Goal: Information Seeking & Learning: Understand process/instructions

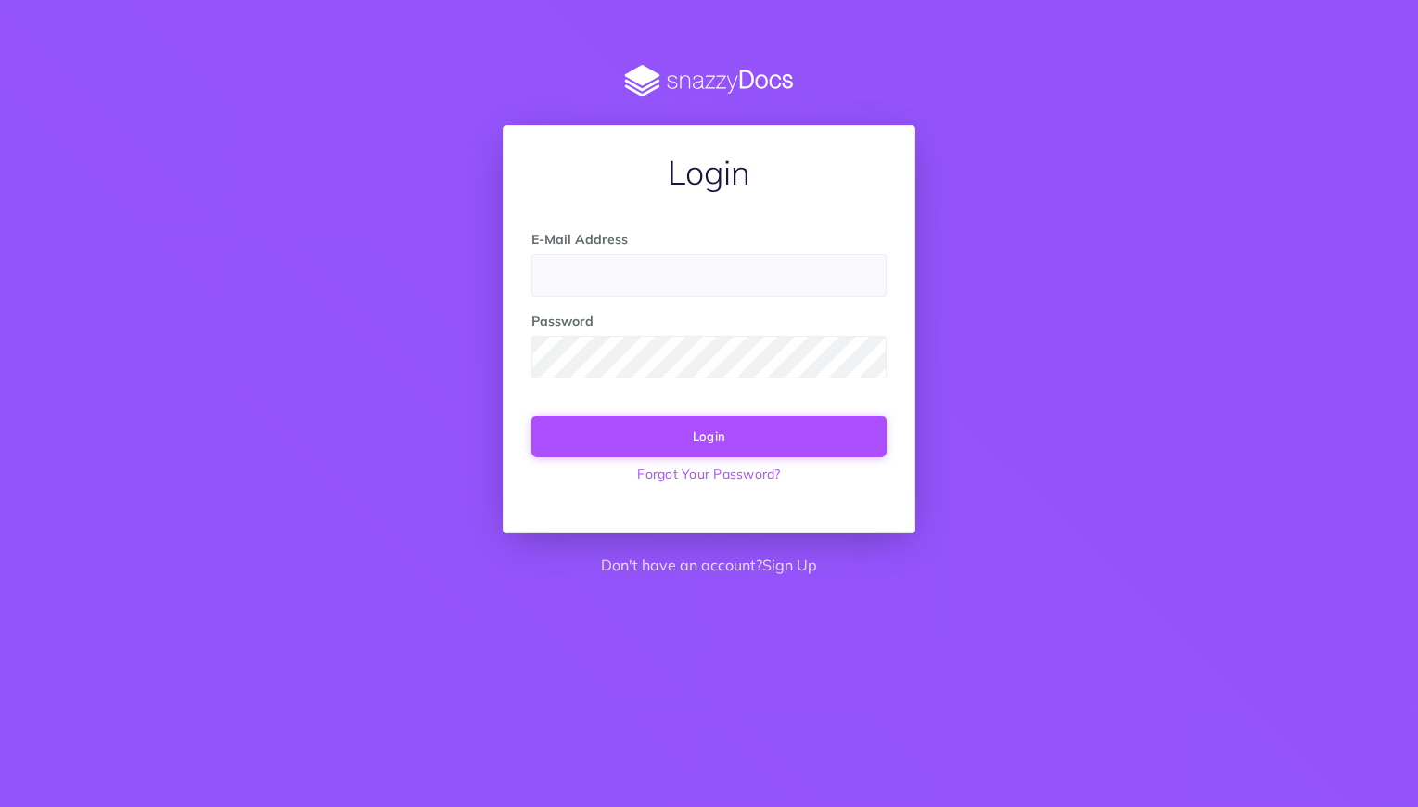
type input "support@careniva.com"
click at [725, 440] on button "Login" at bounding box center [708, 435] width 355 height 41
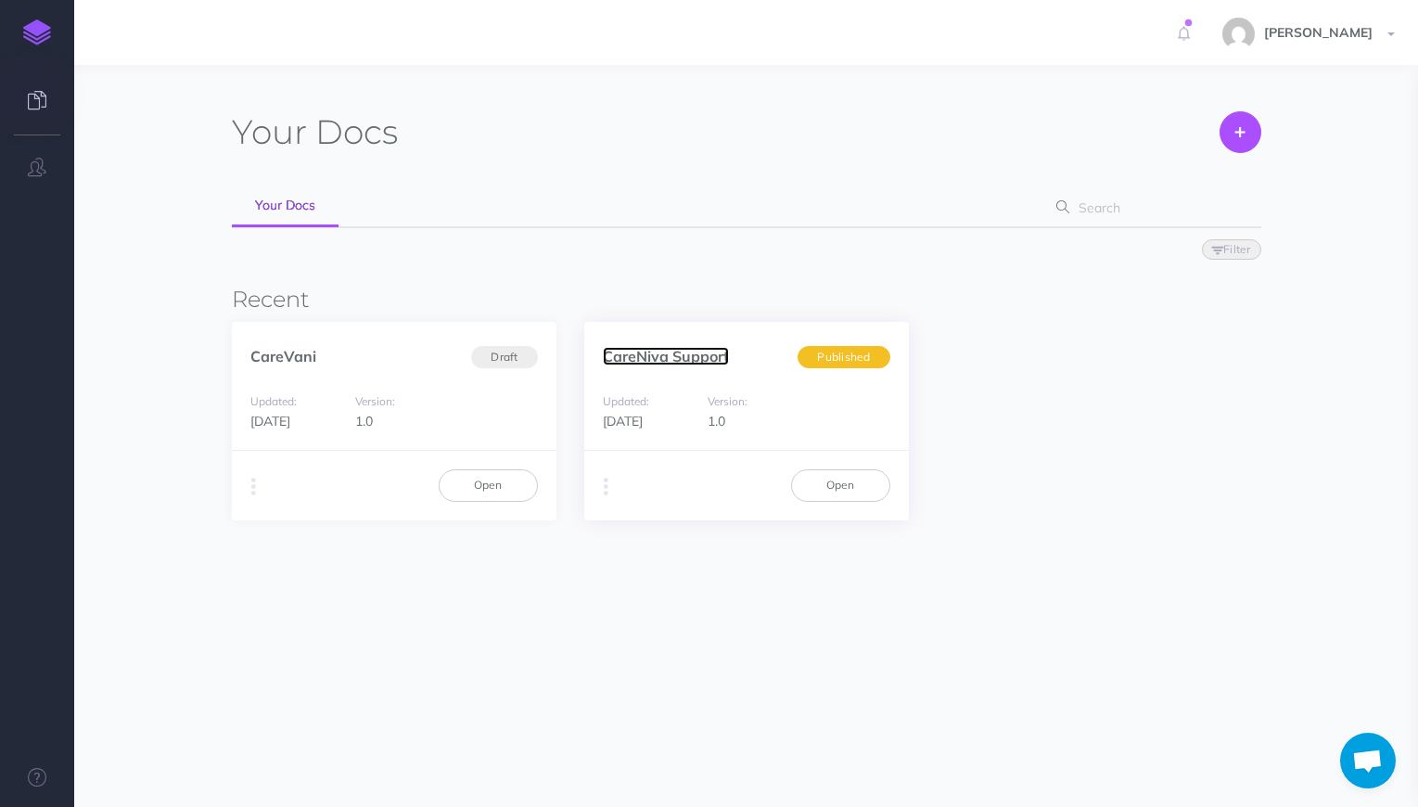
click at [678, 358] on link "CareNiva Support" at bounding box center [666, 356] width 126 height 19
click at [502, 399] on div "Updated: 1 year ago Version: 1.0" at bounding box center [394, 411] width 324 height 79
click at [848, 363] on span "Published" at bounding box center [843, 356] width 92 height 23
click at [1369, 38] on span "[PERSON_NAME]" at bounding box center [1317, 32] width 127 height 17
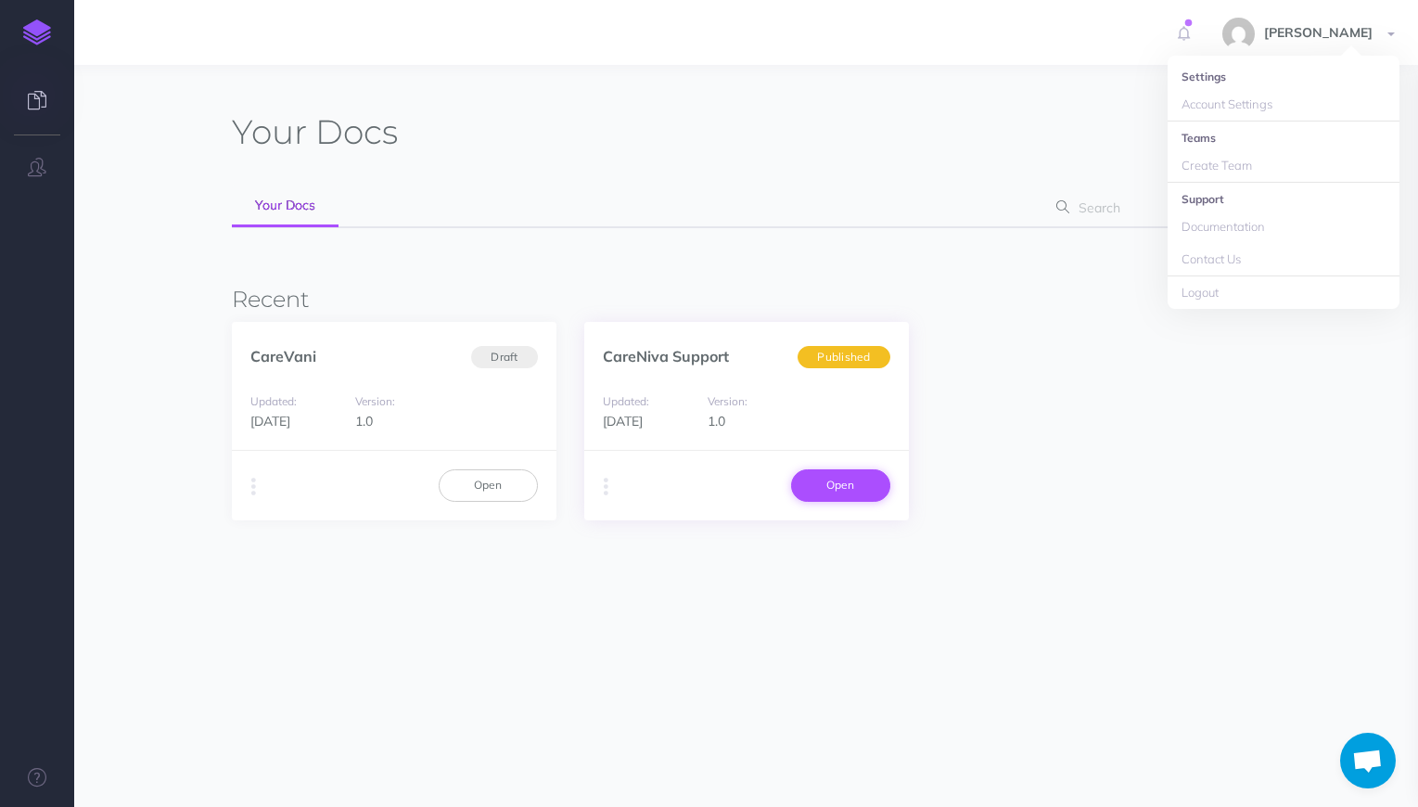
click at [847, 482] on link "Open" at bounding box center [840, 485] width 99 height 32
click at [606, 490] on icon "button" at bounding box center [606, 487] width 5 height 26
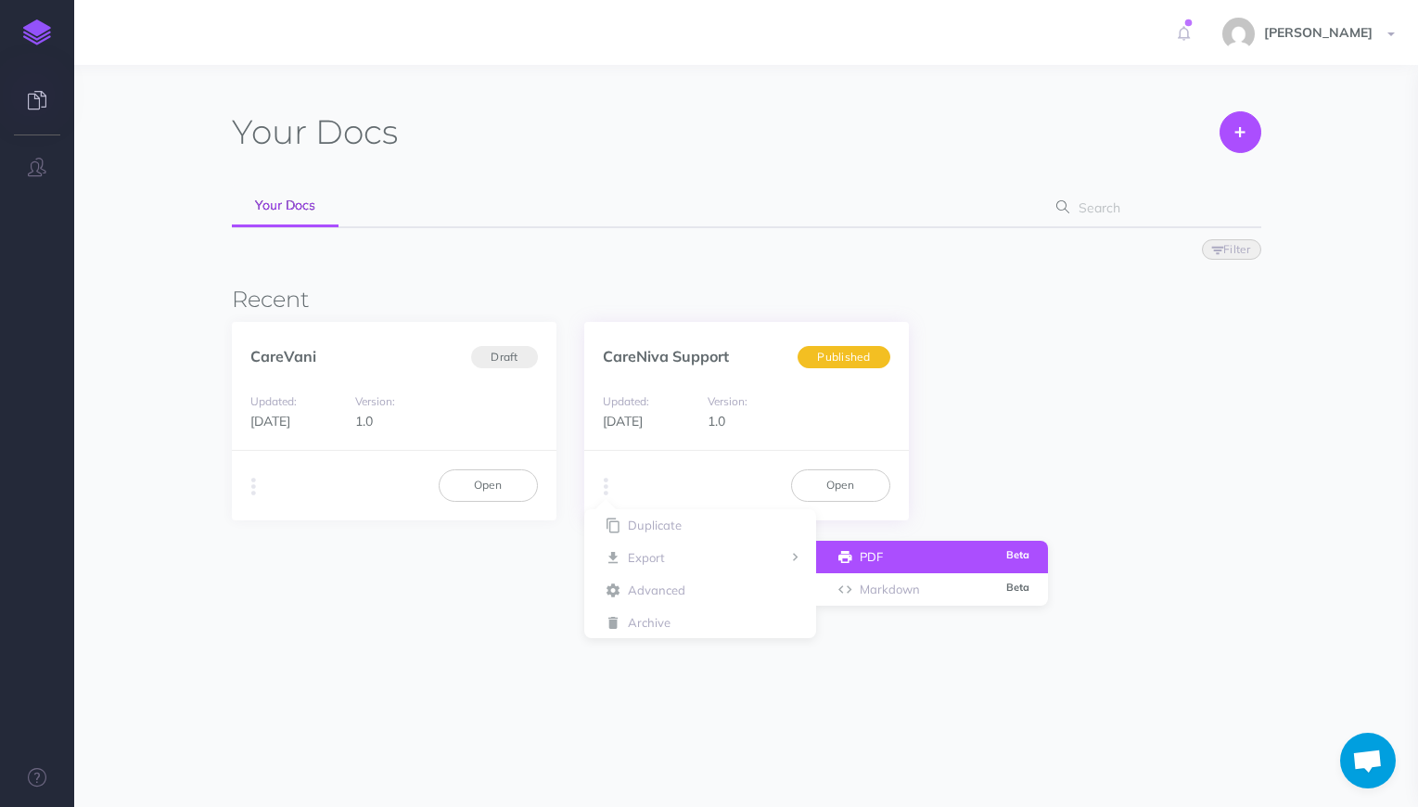
click at [924, 564] on button "PDF Beta" at bounding box center [932, 556] width 232 height 32
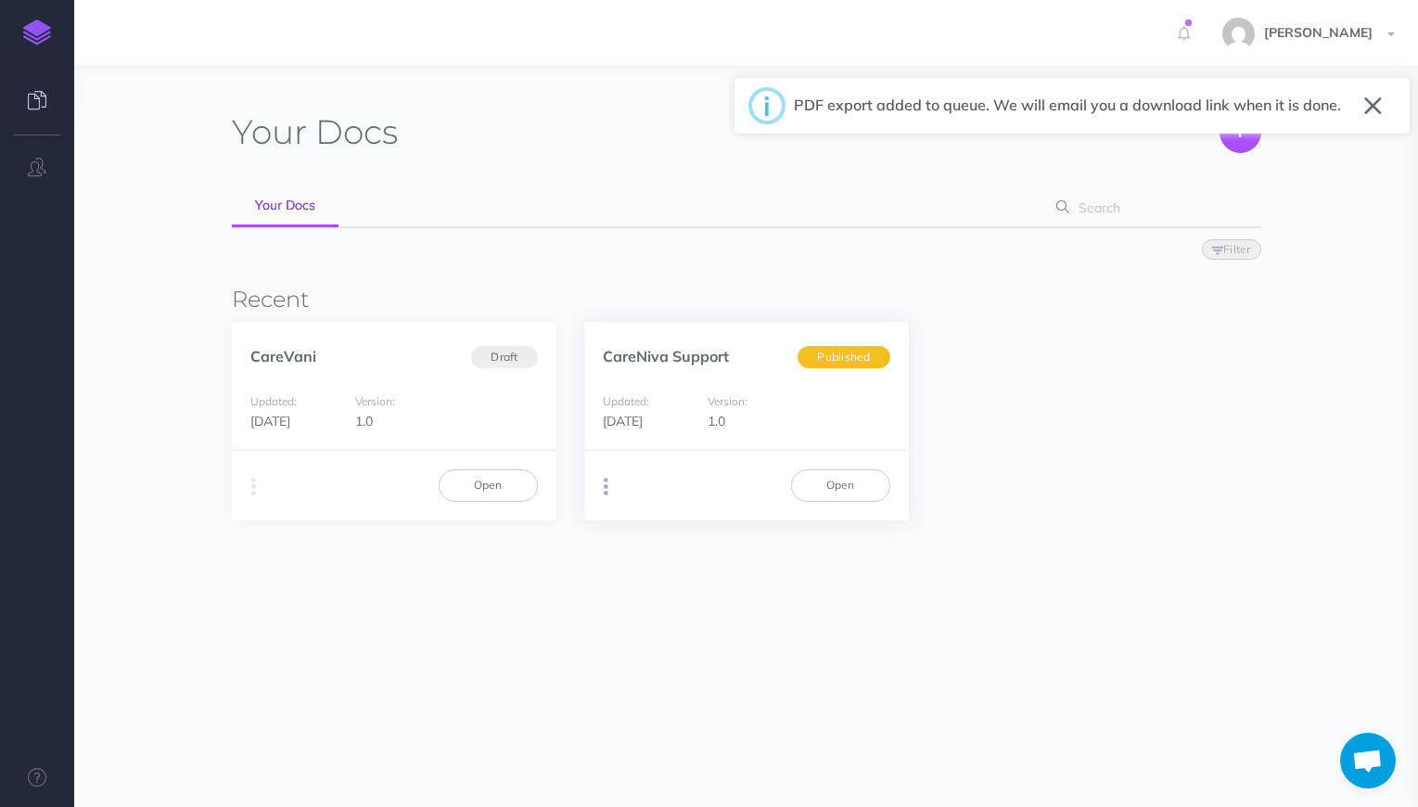
click at [605, 486] on icon "button" at bounding box center [606, 487] width 5 height 26
click at [875, 591] on button "Markdown Beta" at bounding box center [932, 589] width 232 height 32
click at [1341, 104] on button "Download" at bounding box center [1350, 106] width 75 height 32
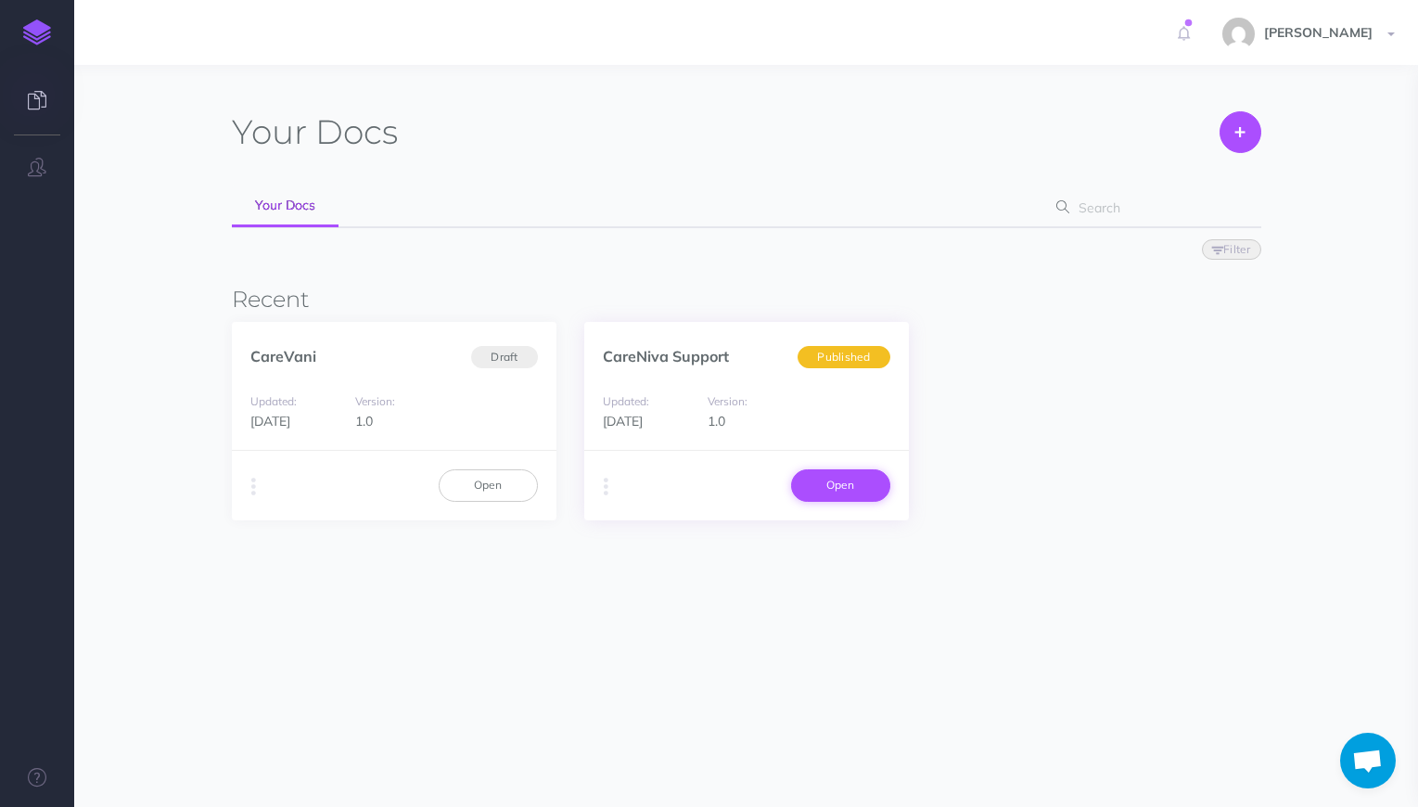
click at [851, 488] on link "Open" at bounding box center [840, 485] width 99 height 32
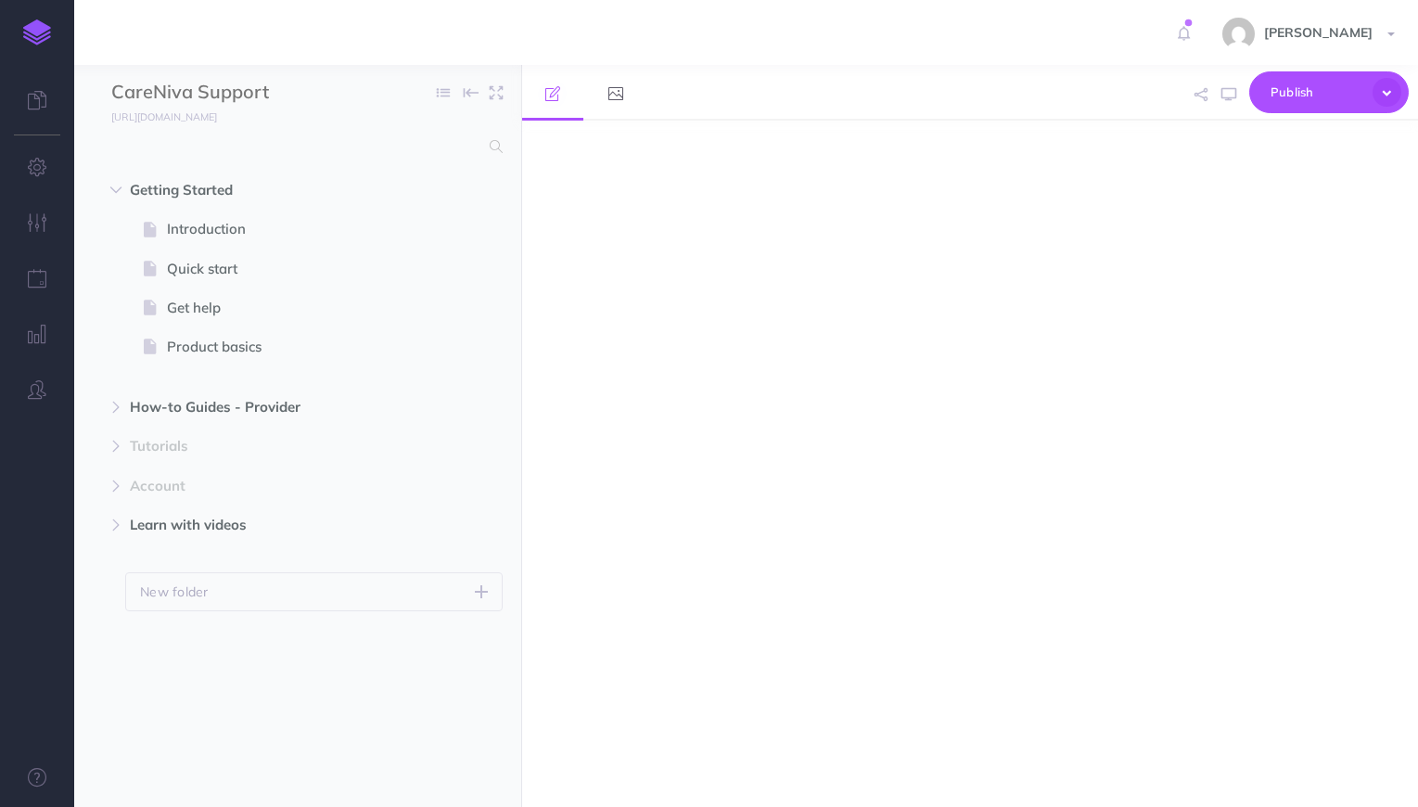
select select "null"
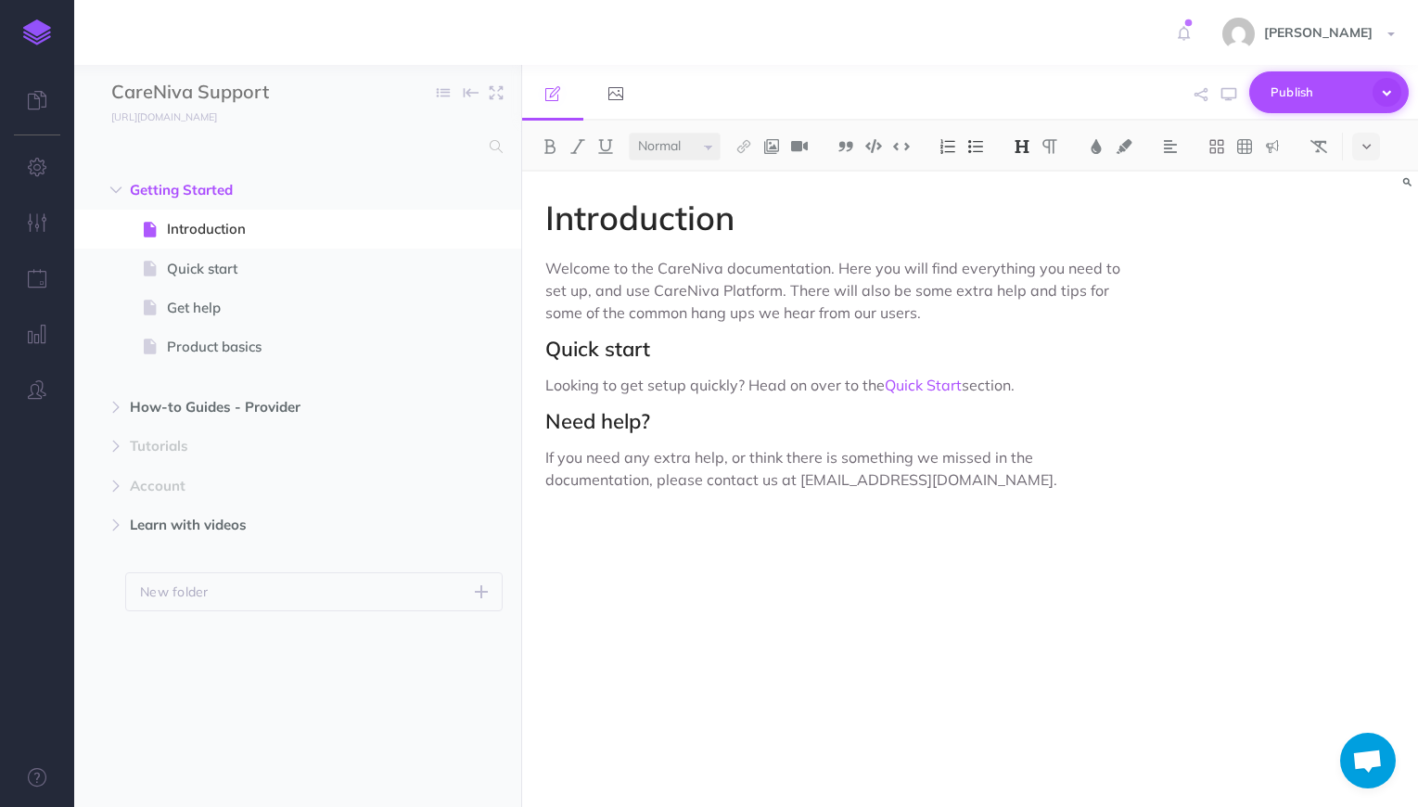
click at [1388, 94] on icon "button" at bounding box center [1386, 92] width 29 height 29
click at [883, 323] on p "Welcome to the CareNiva documentation. Here you will find everything you need t…" at bounding box center [835, 290] width 580 height 67
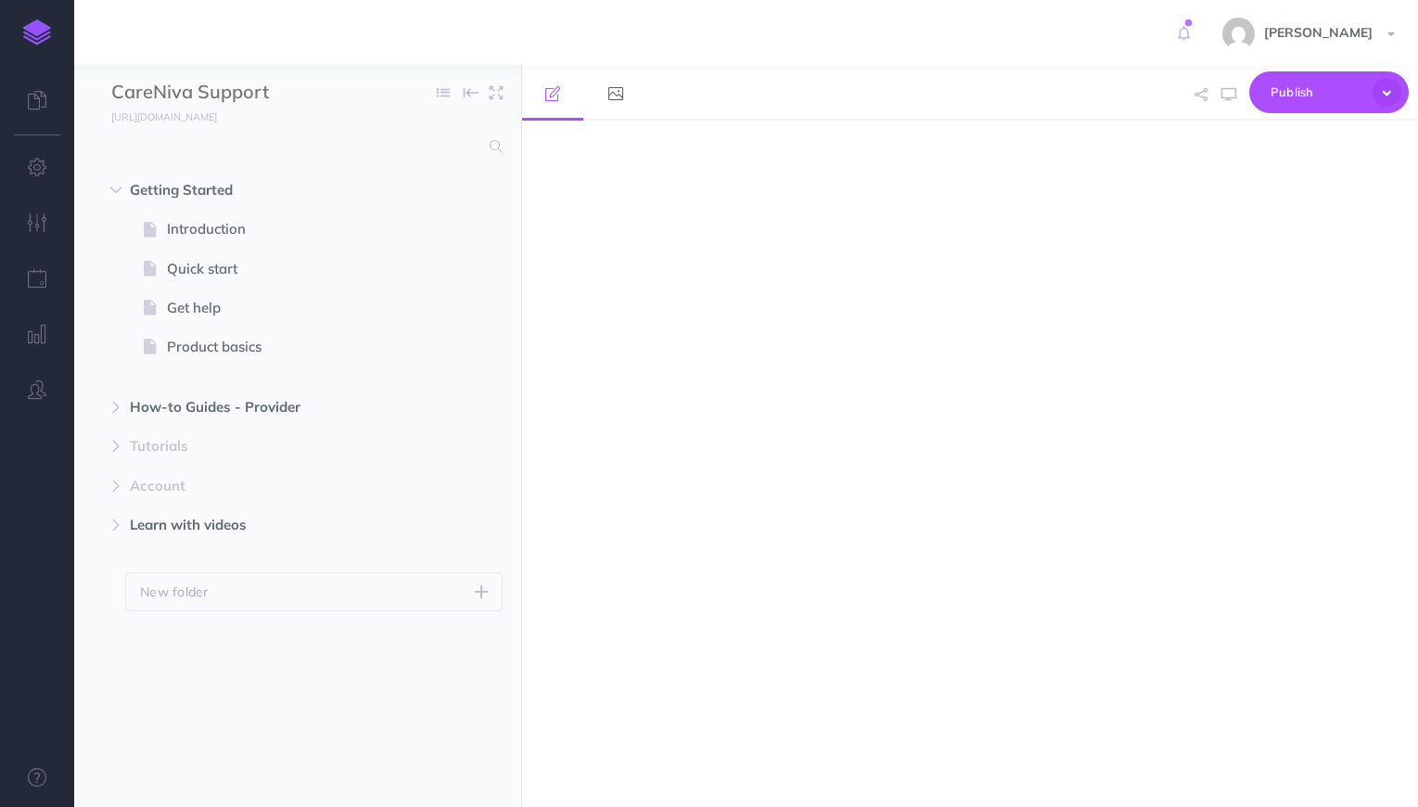
select select "null"
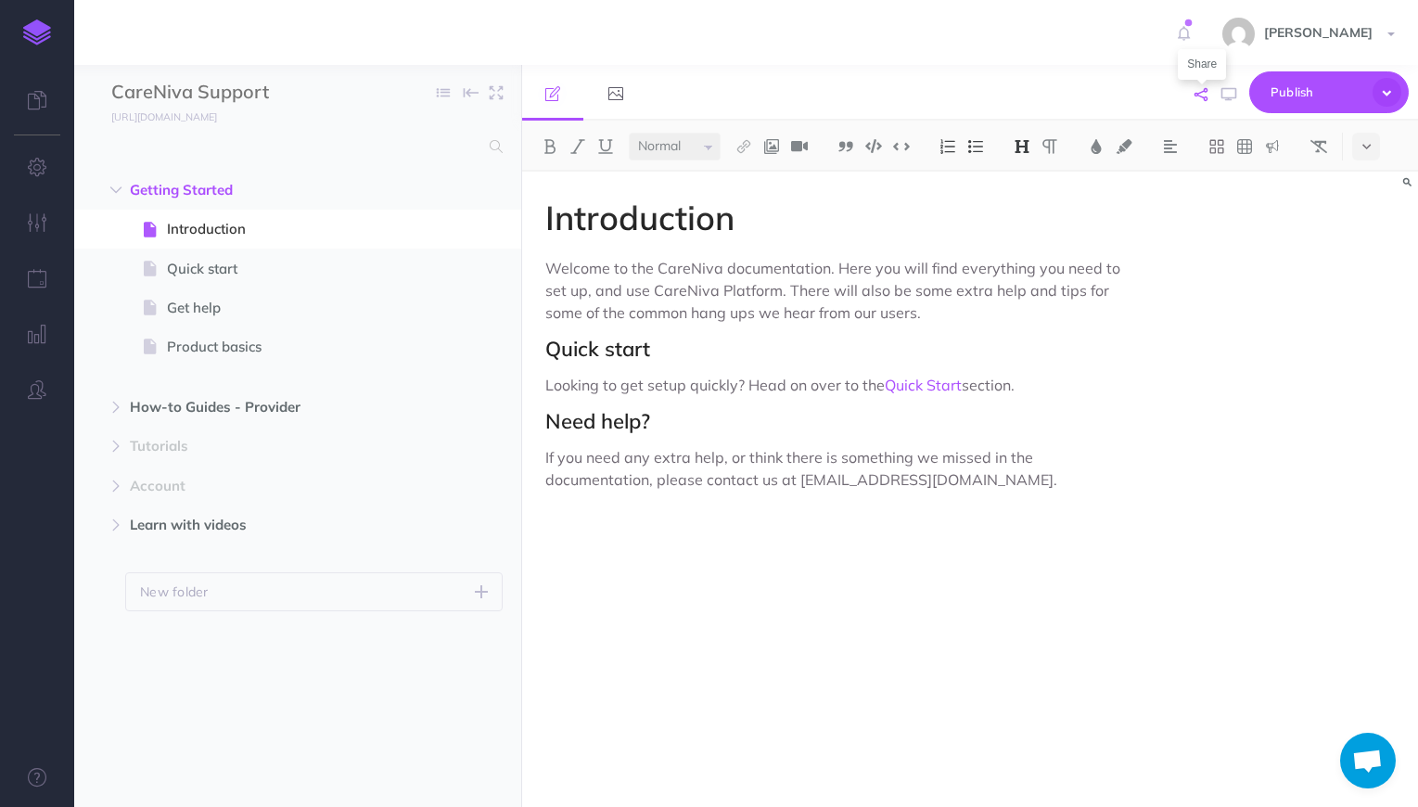
click at [1202, 95] on icon "button" at bounding box center [1200, 94] width 13 height 13
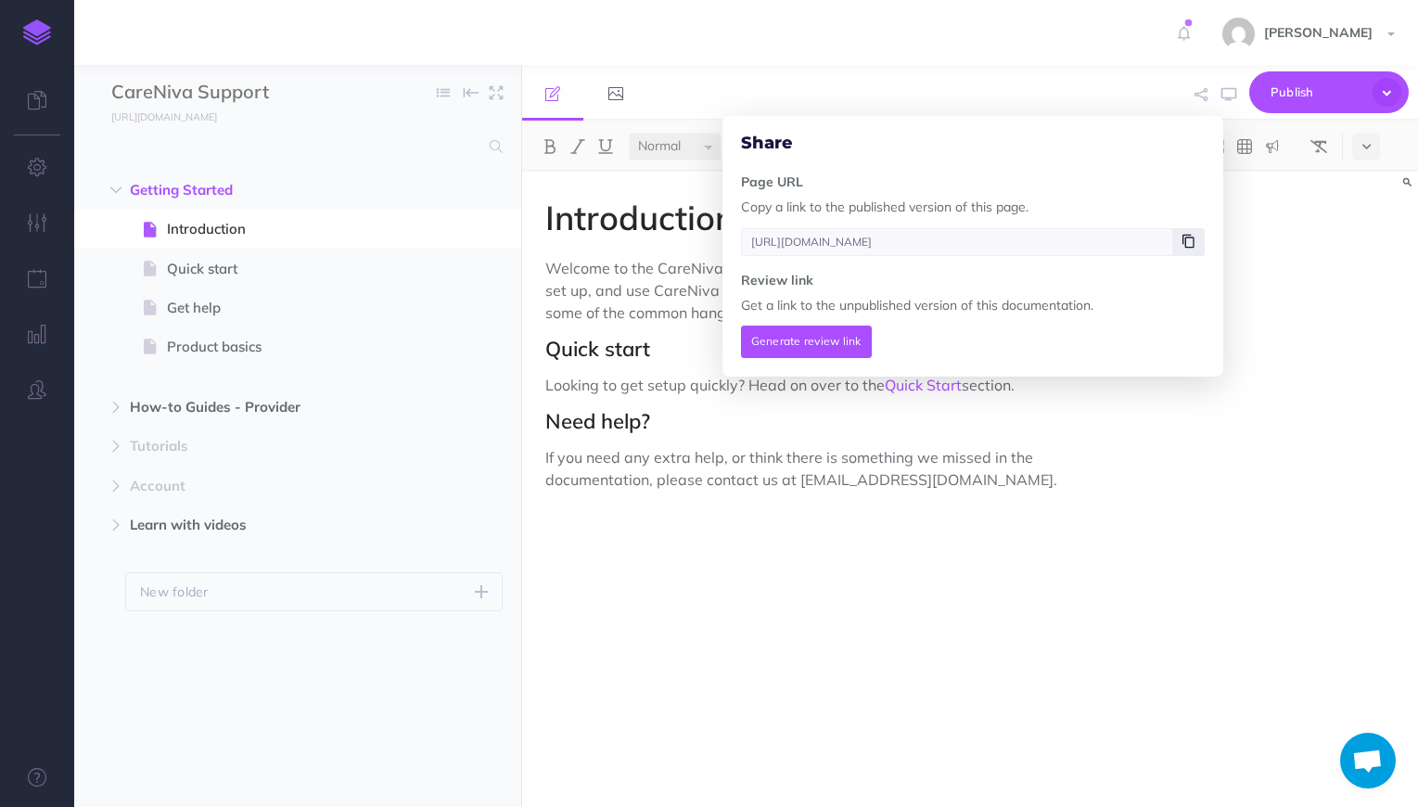
click at [1189, 240] on icon at bounding box center [1188, 240] width 12 height 11
click at [988, 569] on div "Introduction Welcome to the CareNiva documentation. Here you will find everythi…" at bounding box center [835, 480] width 627 height 617
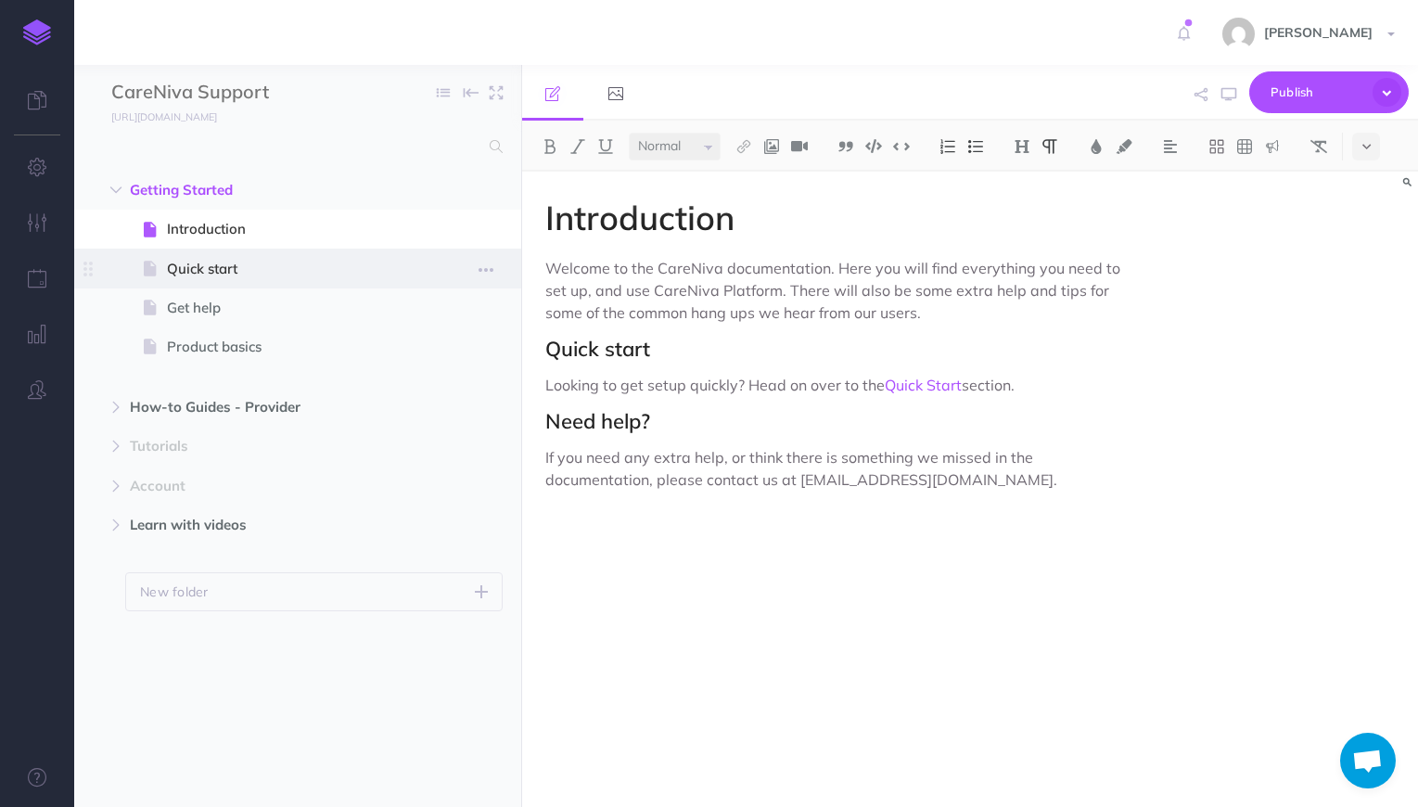
click at [278, 268] on span "Quick start" at bounding box center [288, 269] width 243 height 22
select select "null"
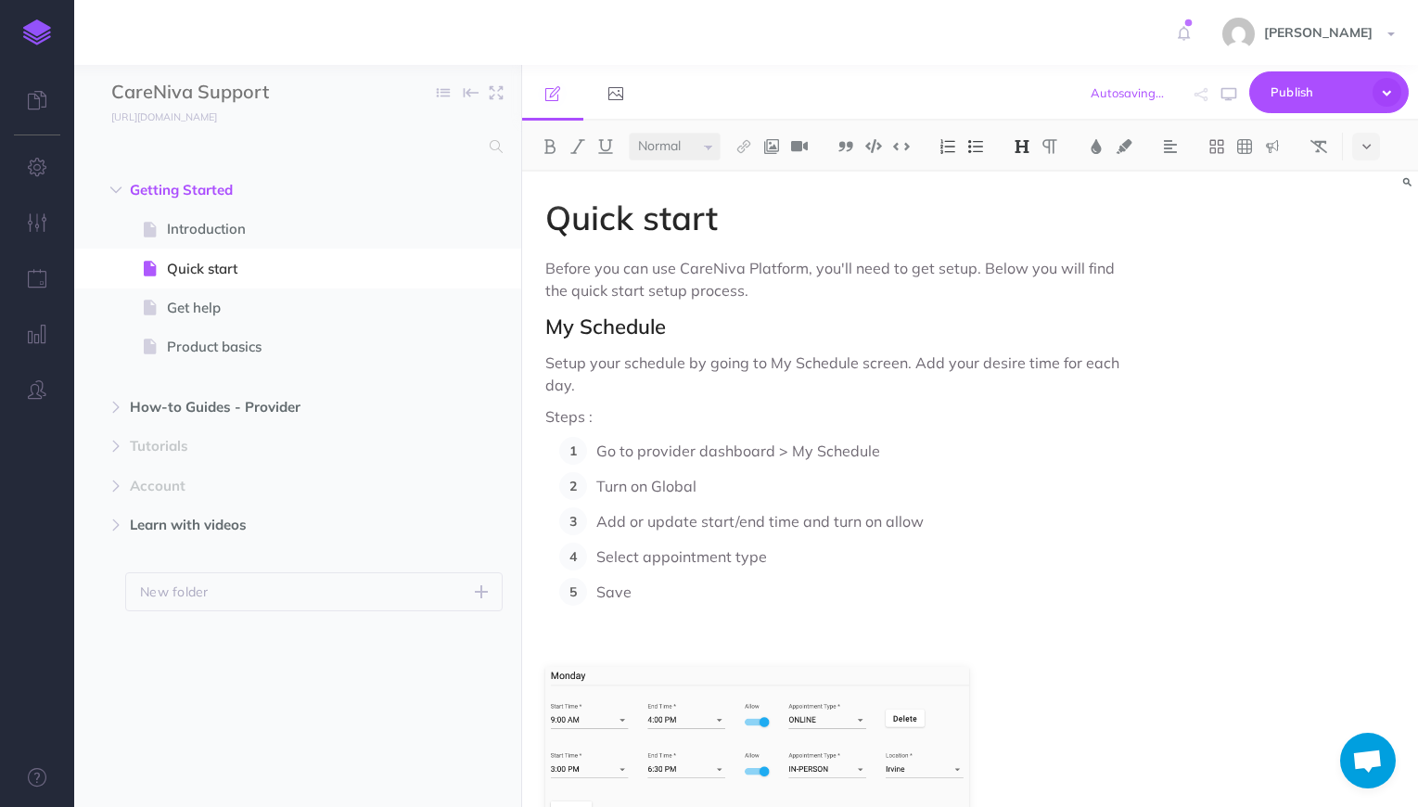
click at [805, 546] on p "Select appointment type" at bounding box center [860, 556] width 529 height 28
click at [237, 238] on span "Introduction" at bounding box center [288, 229] width 243 height 22
select select "null"
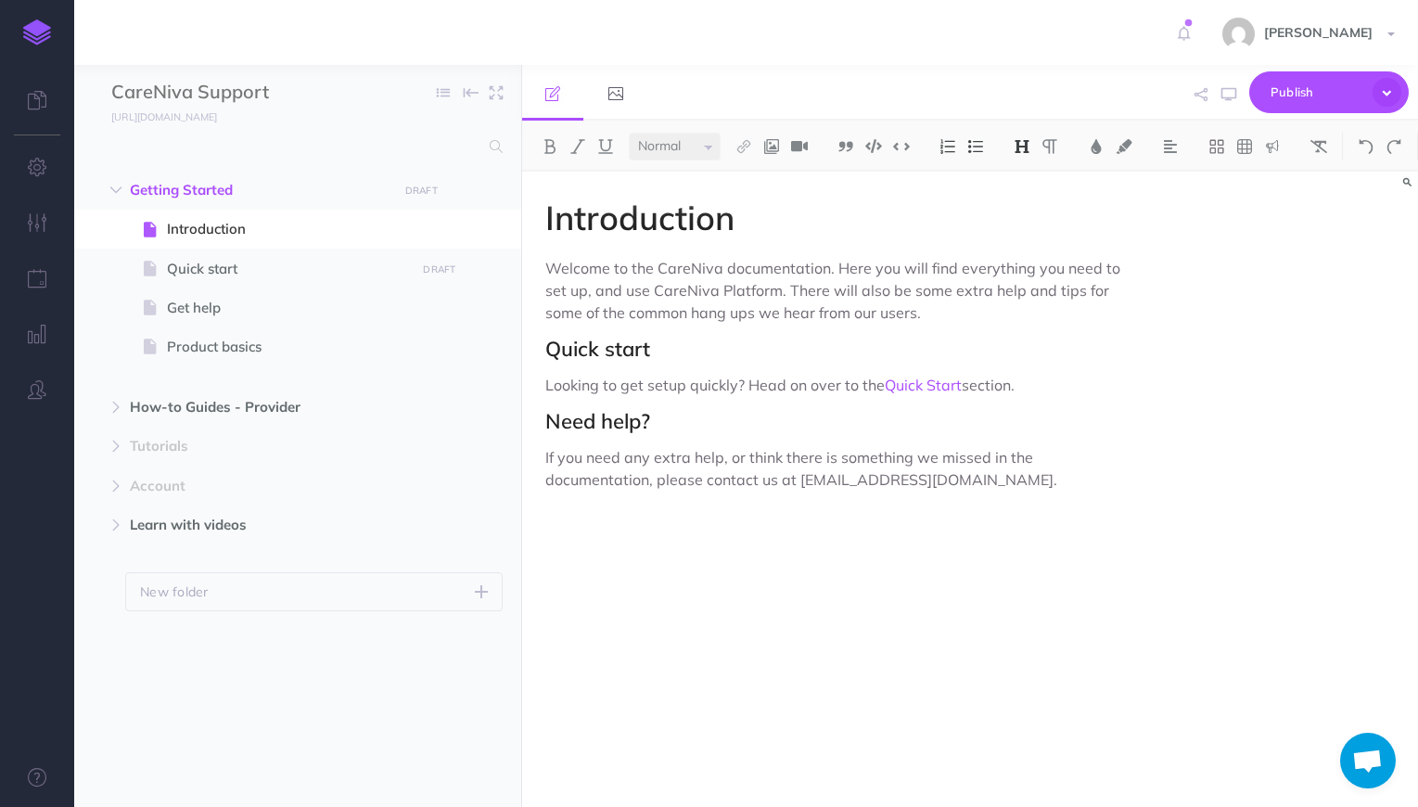
click at [792, 438] on div "Introduction Welcome to the CareNiva documentation. Here you will find everythi…" at bounding box center [835, 480] width 627 height 617
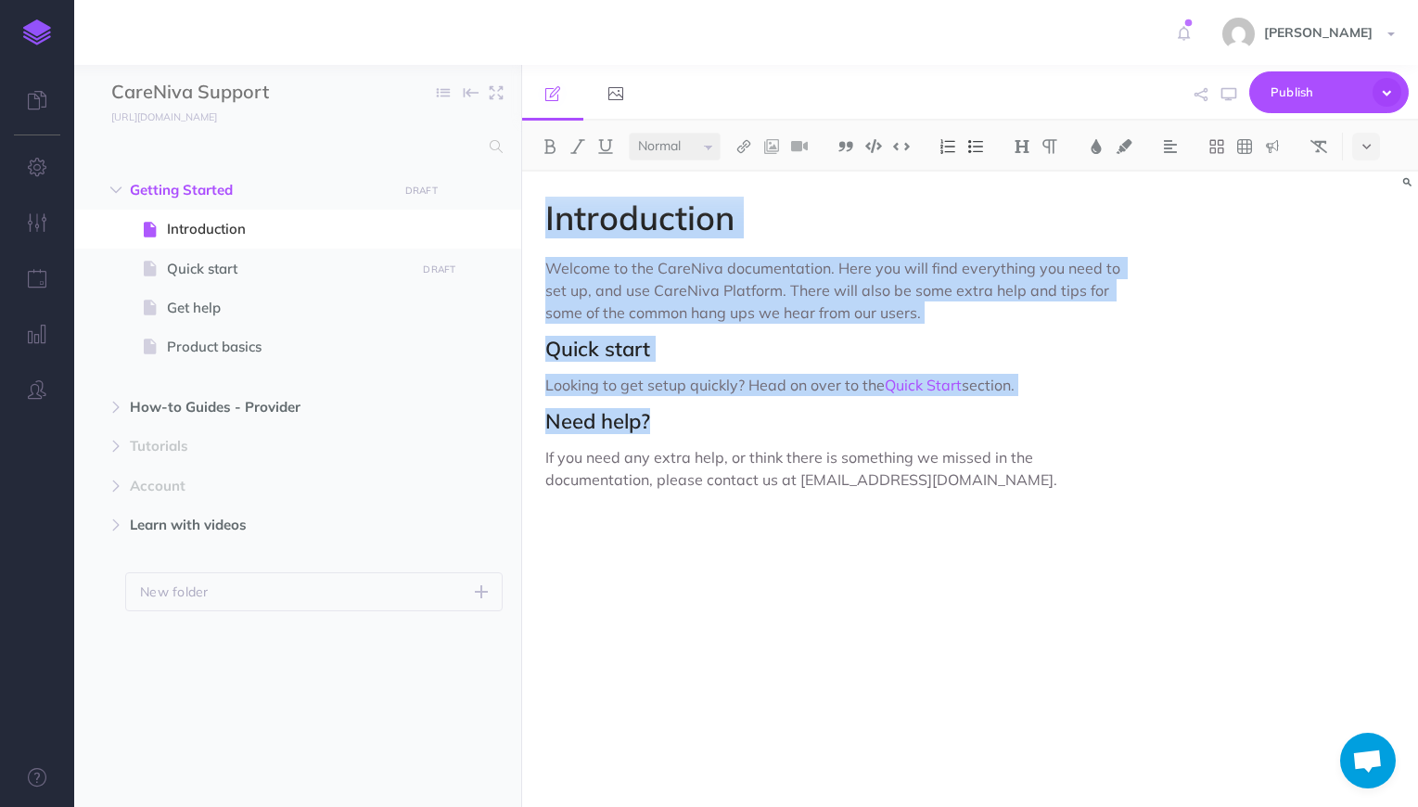
copy div "Introduction Welcome to the CareNiva documentation. Here you will find everythi…"
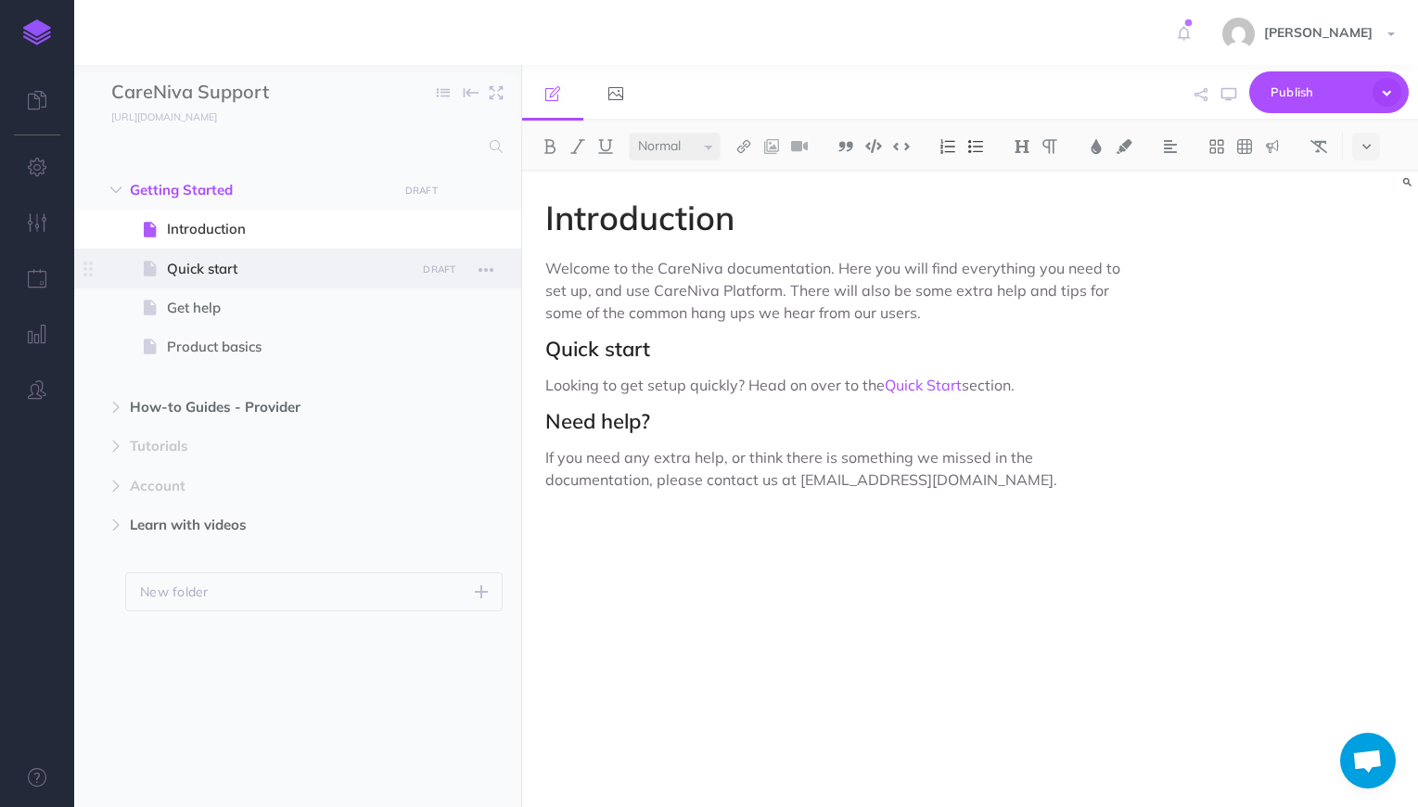
click at [232, 256] on span at bounding box center [297, 267] width 447 height 39
select select "null"
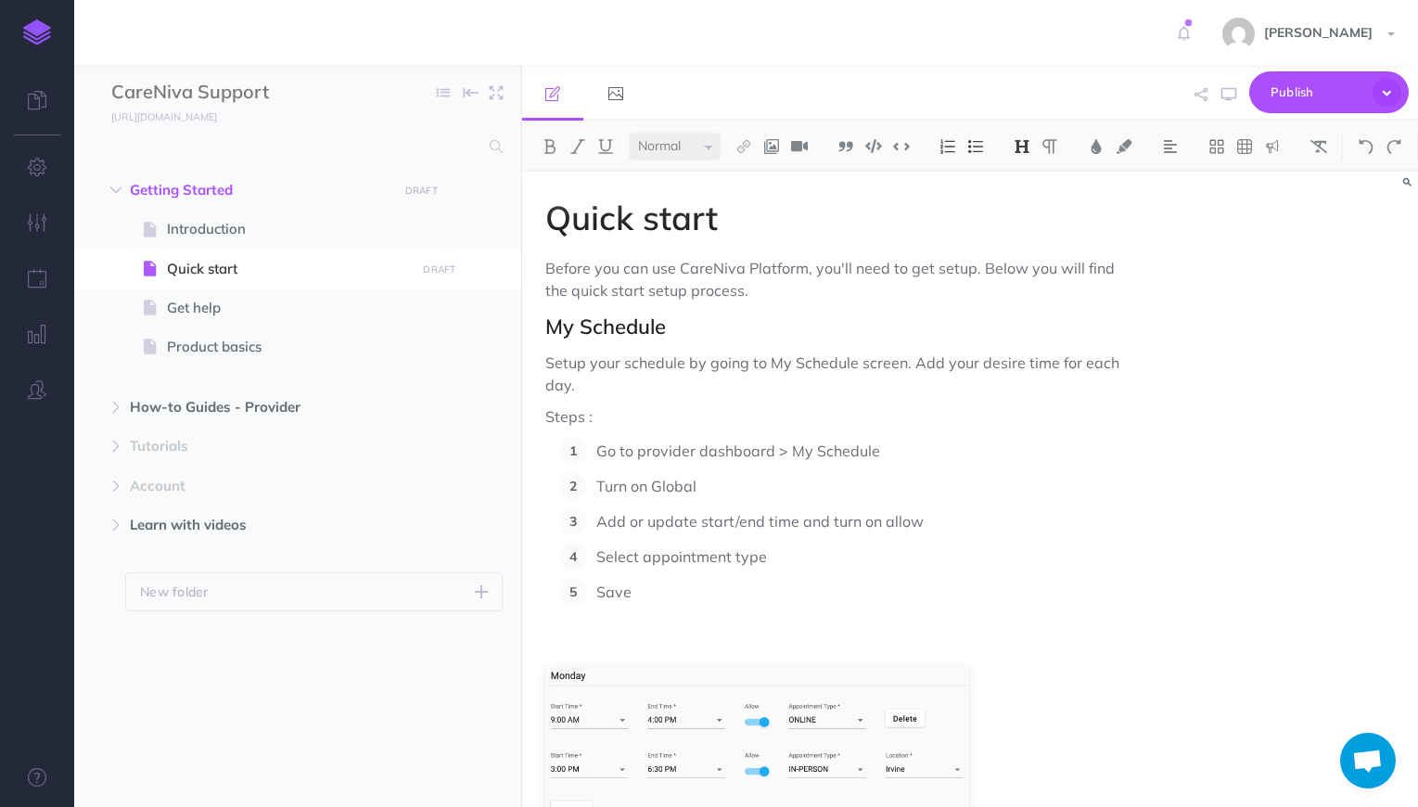
click at [679, 416] on p "Steps :" at bounding box center [835, 416] width 580 height 22
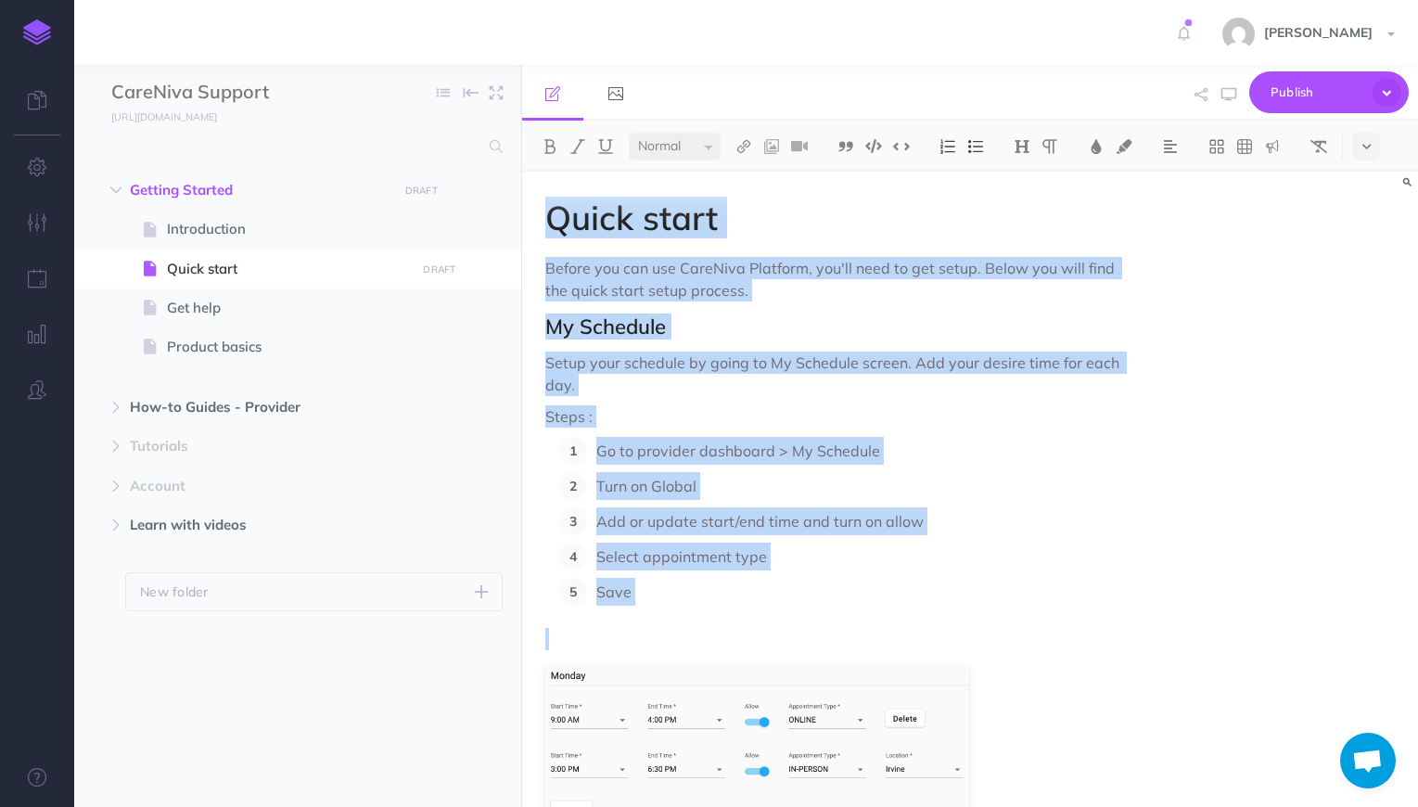
copy div "Quick start Before you can use CareNiva Platform, you'll need to get setup. Bel…"
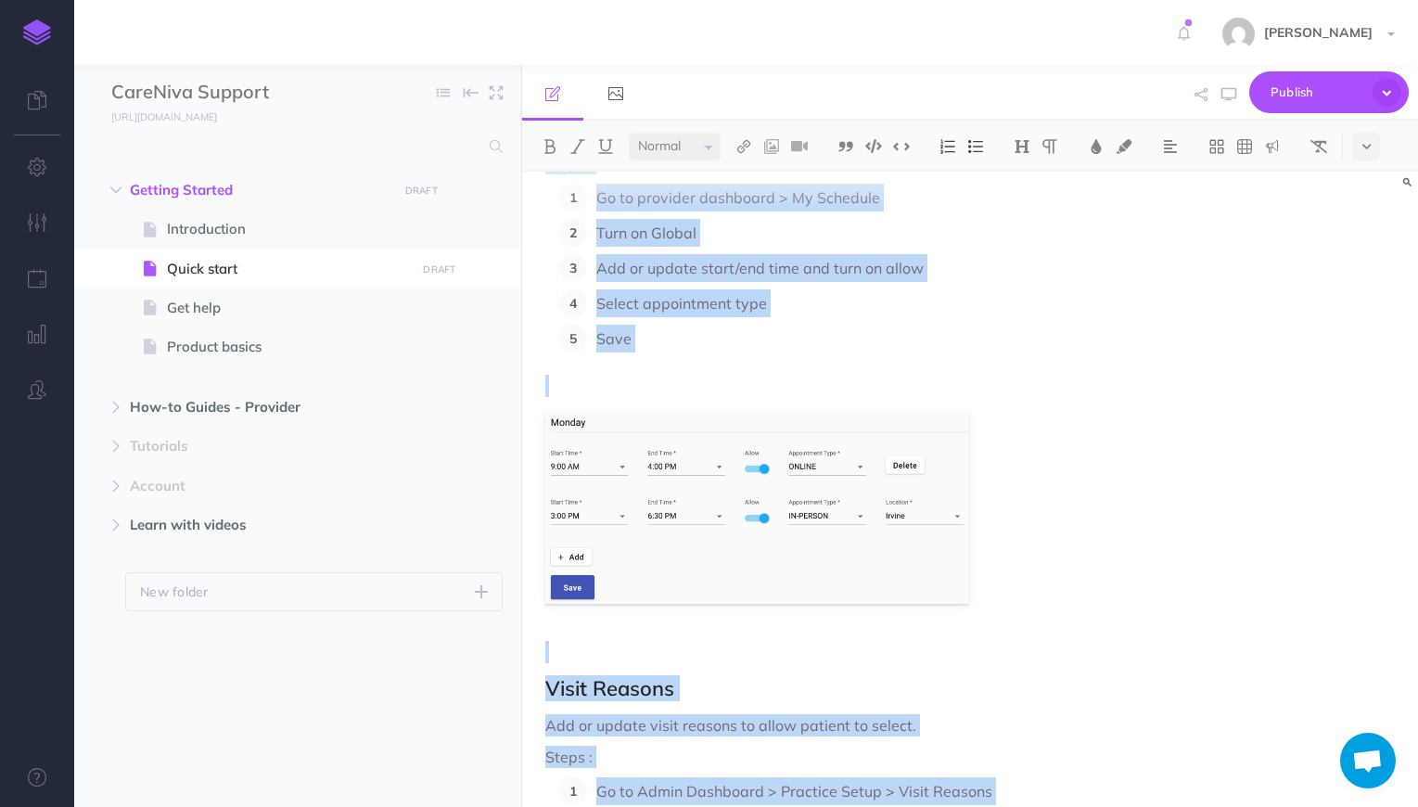
scroll to position [472, 0]
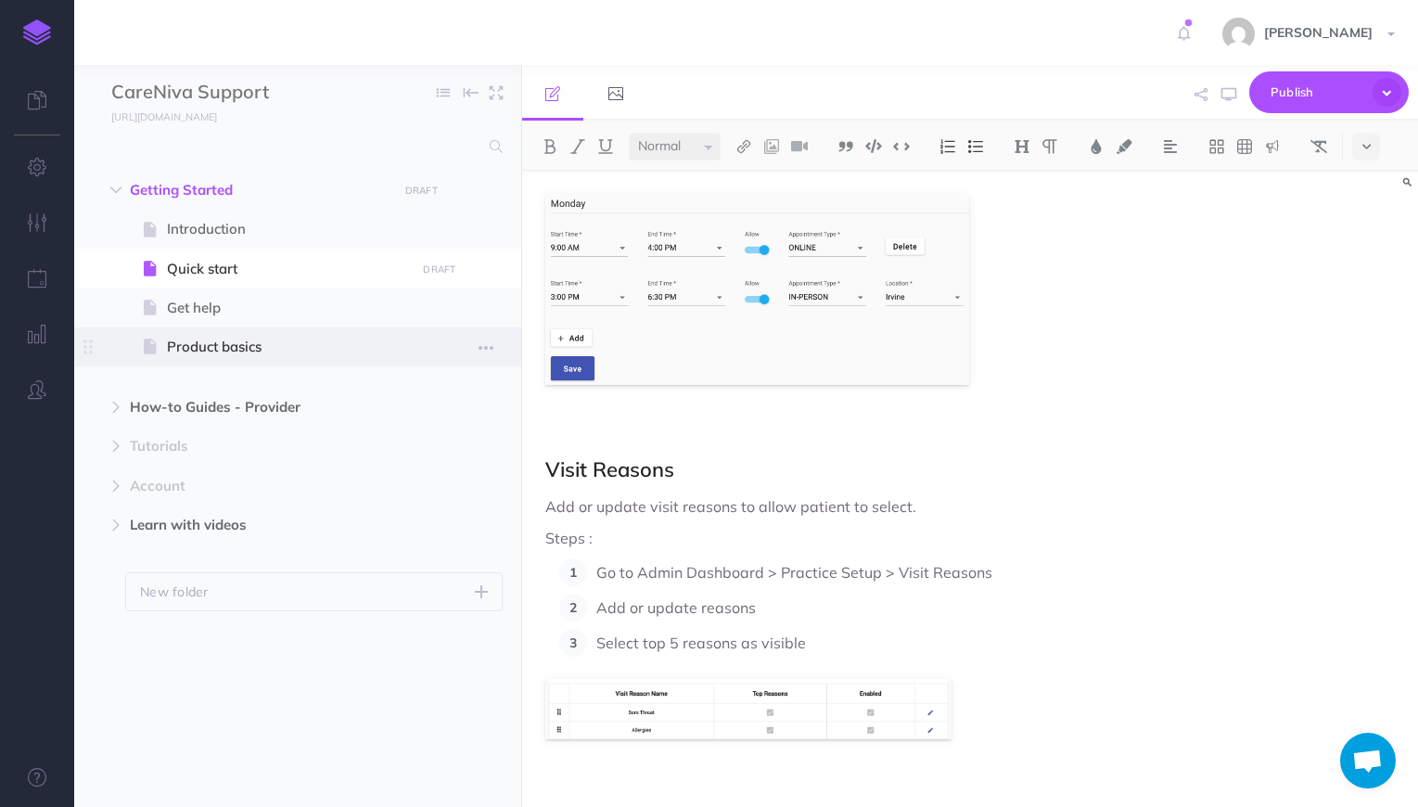
click at [228, 349] on span "Product basics" at bounding box center [288, 347] width 243 height 22
select select "null"
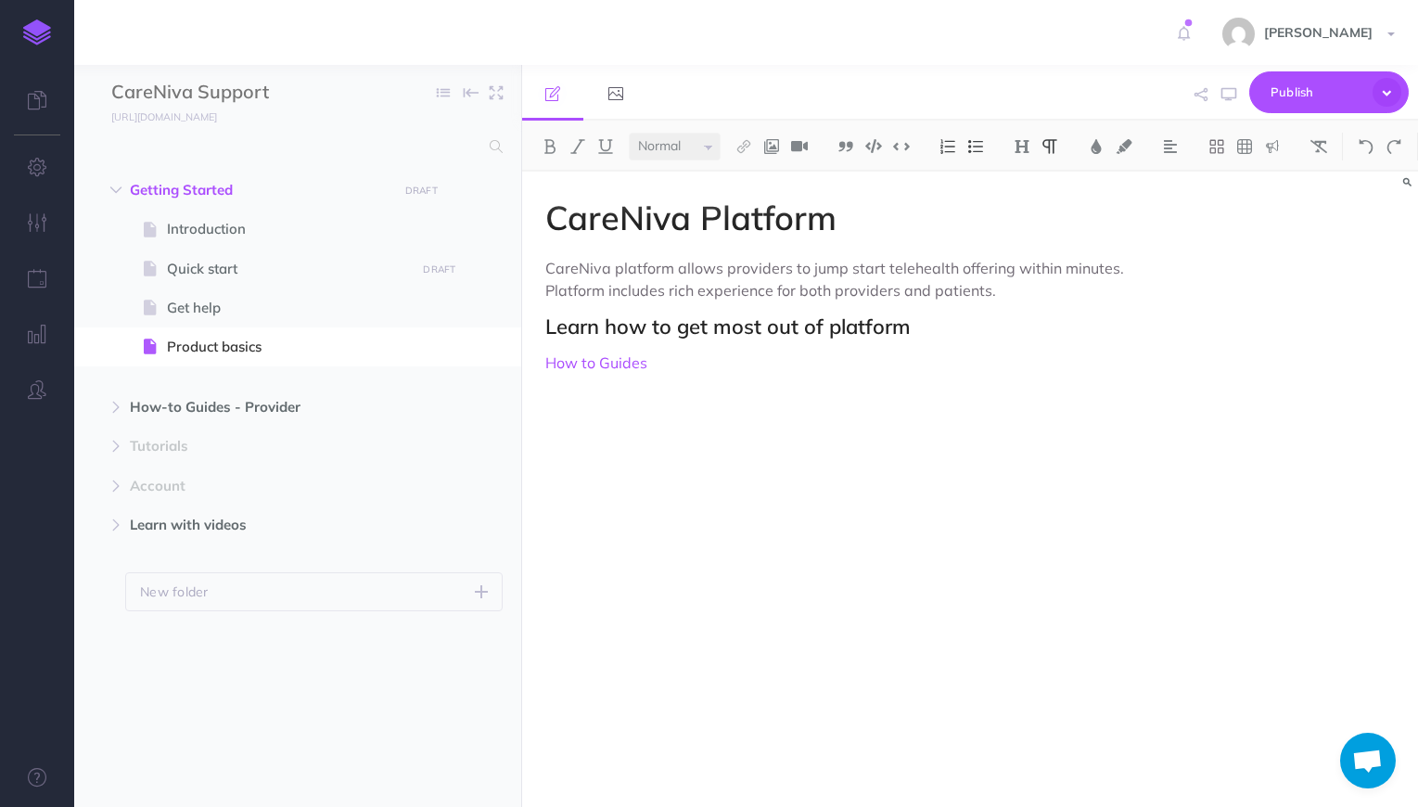
click at [734, 464] on div "CareNiva Platform CareNiva platform allows providers to jump start telehealth o…" at bounding box center [835, 480] width 627 height 617
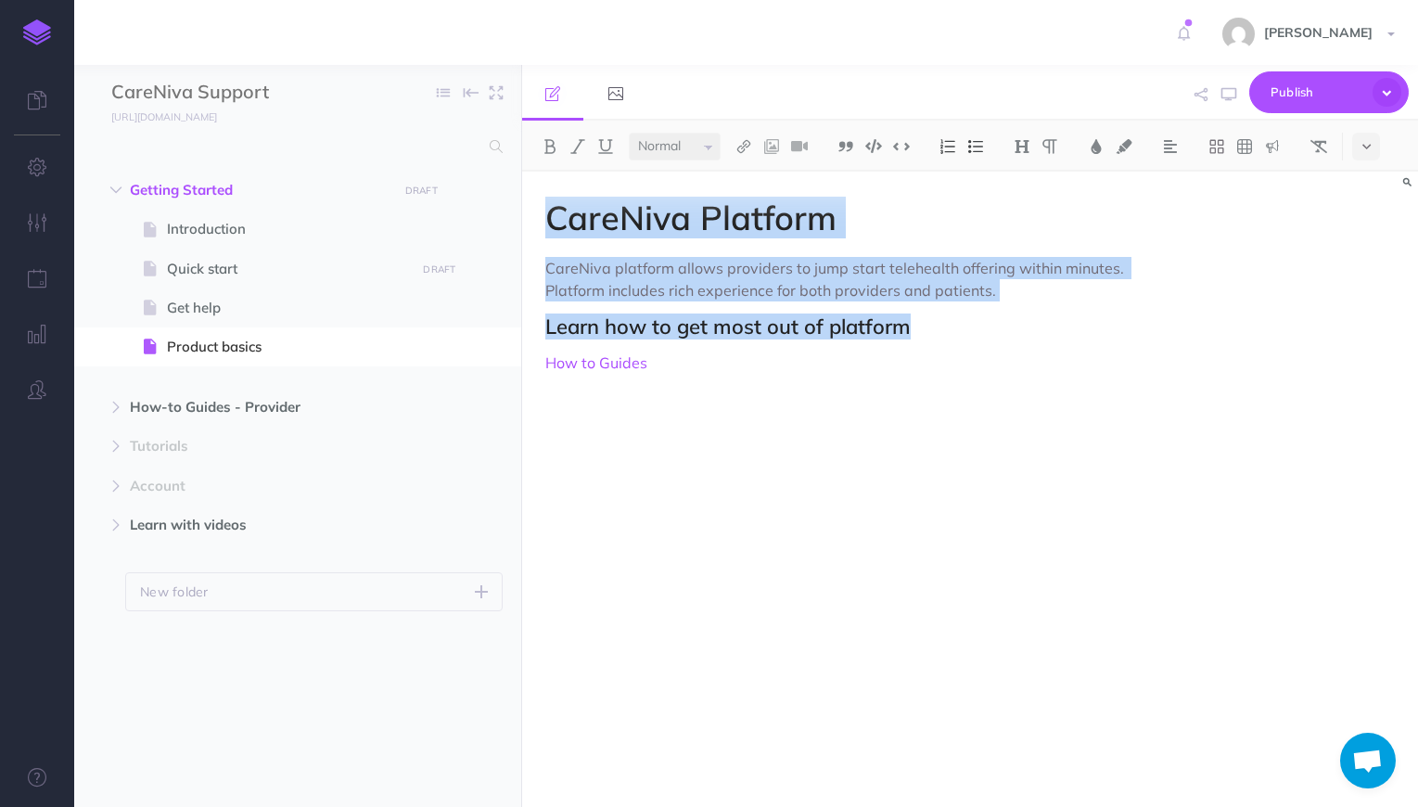
copy div "CareNiva Platform CareNiva platform allows providers to jump start telehealth o…"
click at [119, 403] on icon "button" at bounding box center [115, 406] width 11 height 11
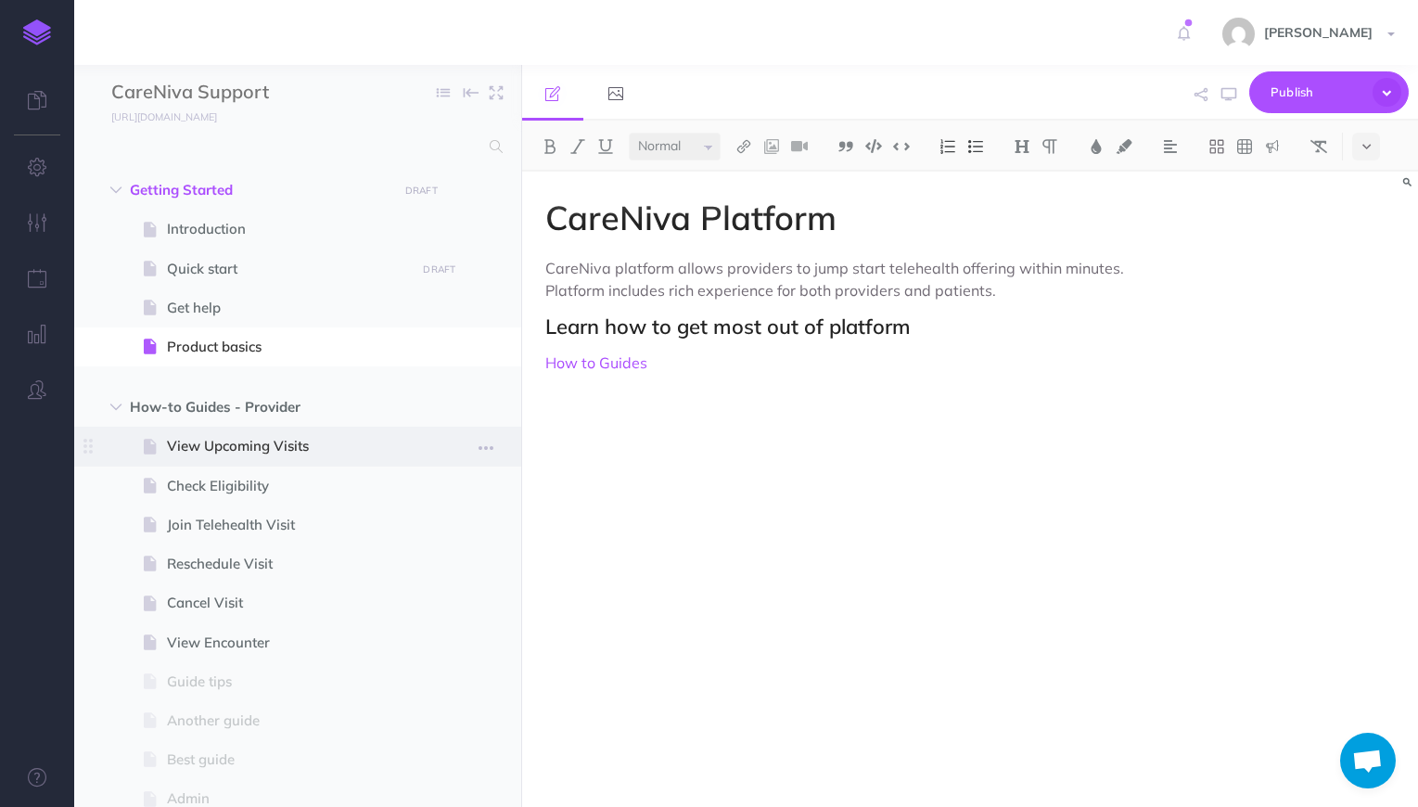
click at [206, 442] on span "View Upcoming Visits" at bounding box center [288, 446] width 243 height 22
select select "null"
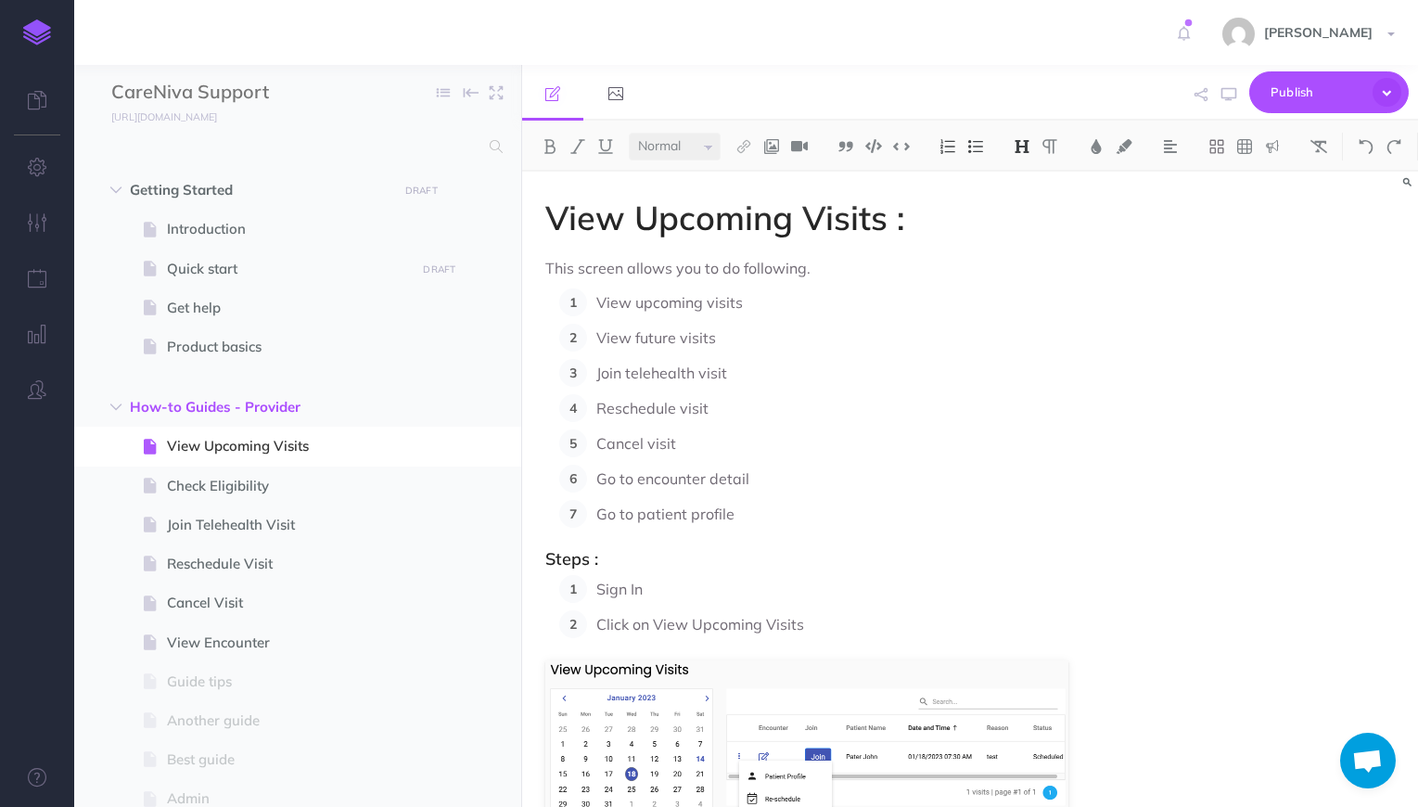
click at [840, 502] on p "Go to patient profile" at bounding box center [860, 514] width 529 height 28
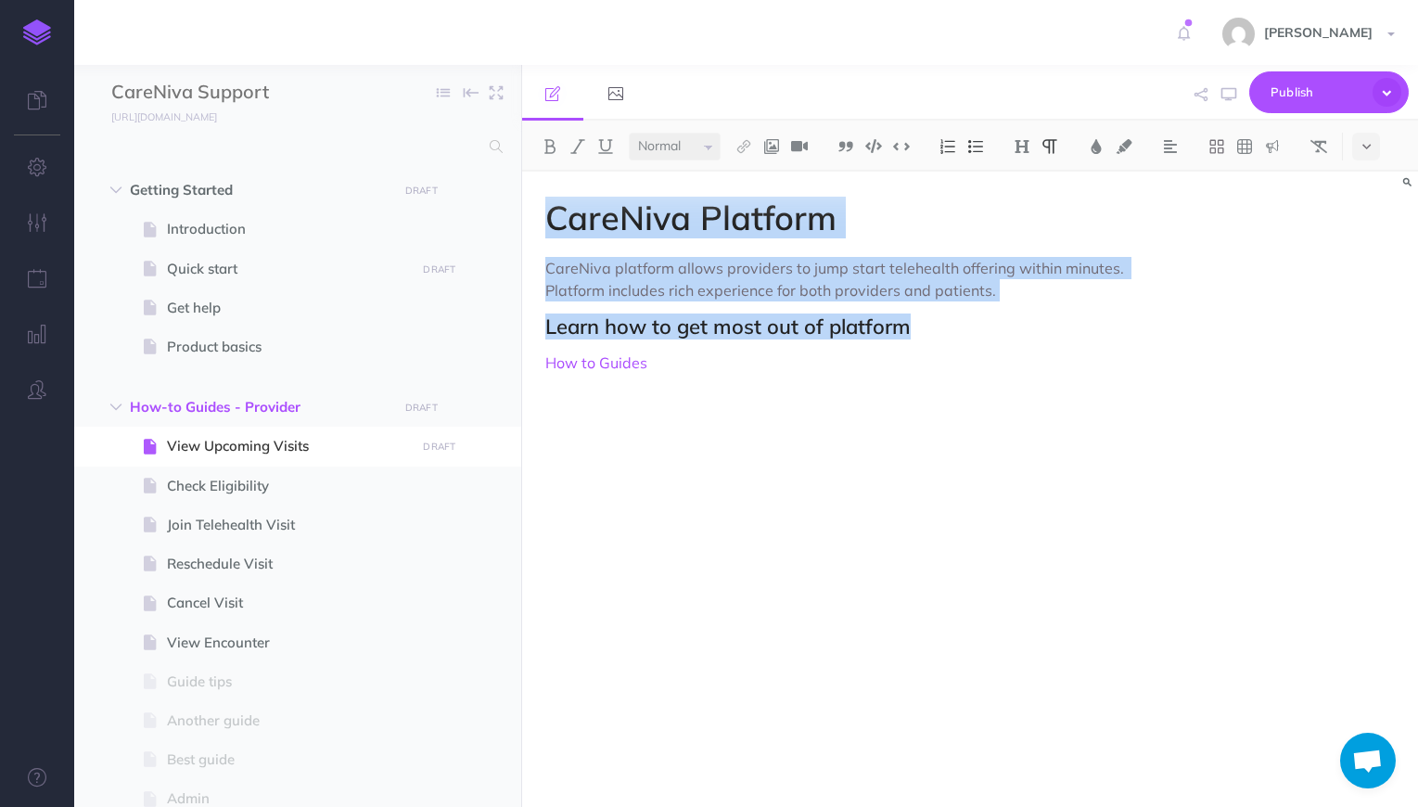
scroll to position [189, 0]
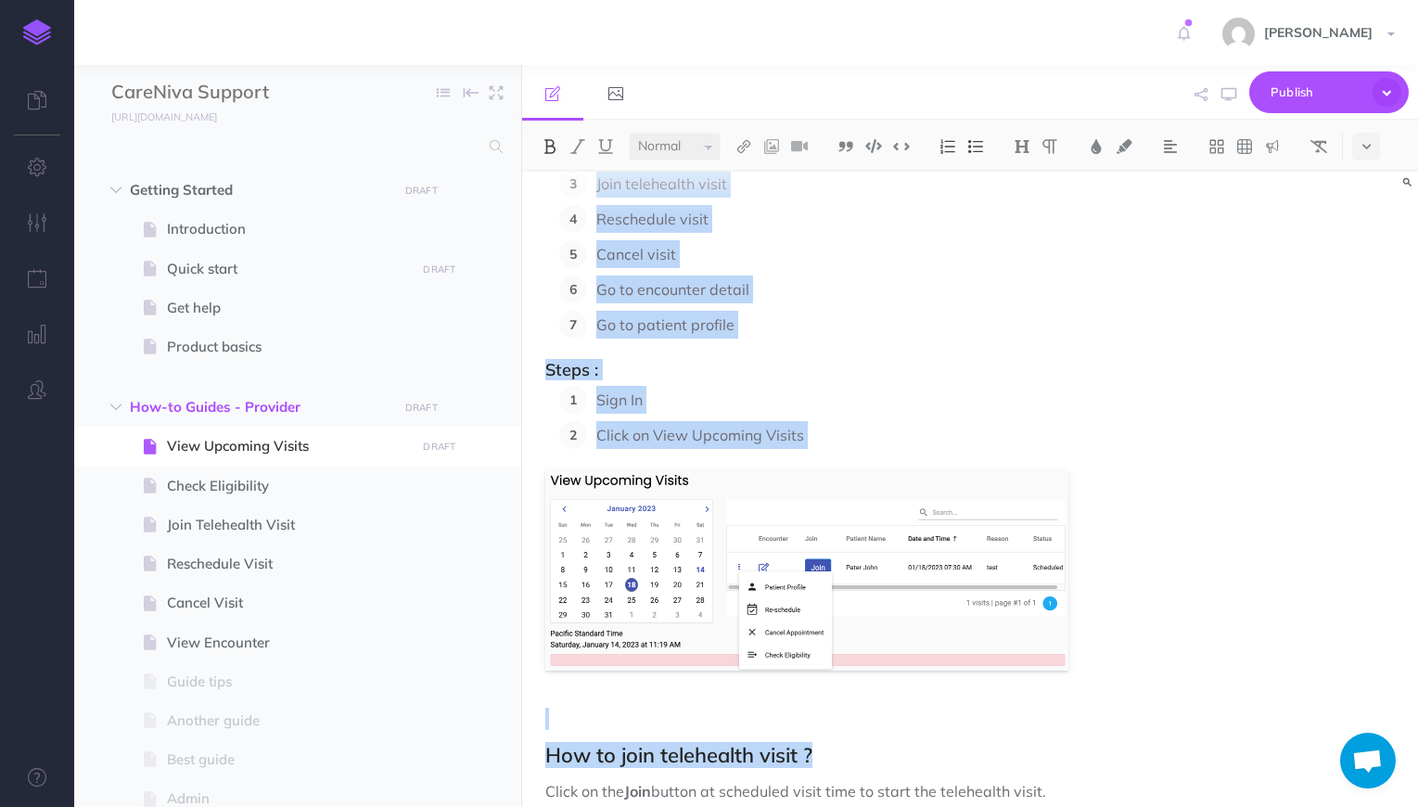
copy div "CareNiva Platform CareNiva platform allows providers to jump start telehealth o…"
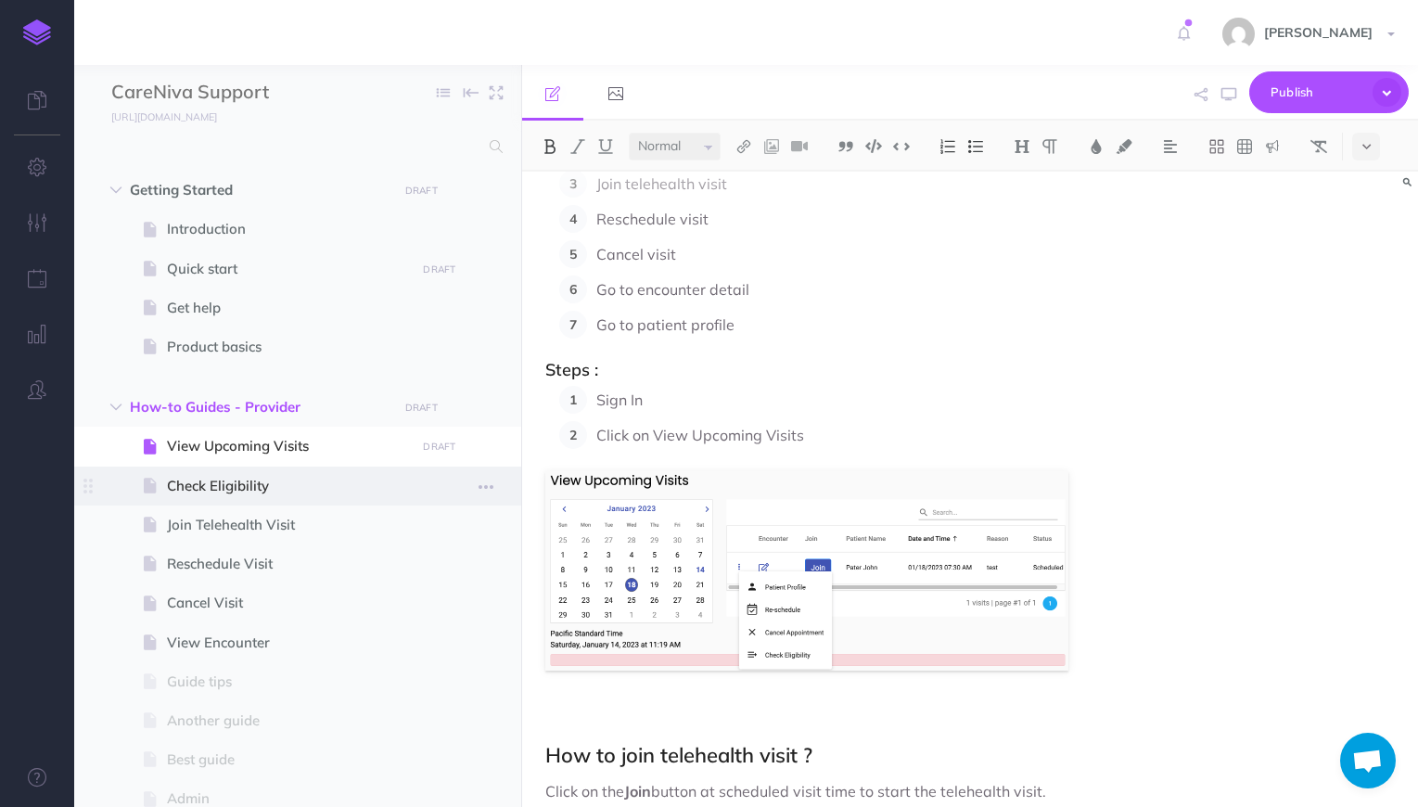
click at [236, 475] on span "Check Eligibility" at bounding box center [288, 486] width 243 height 22
select select "null"
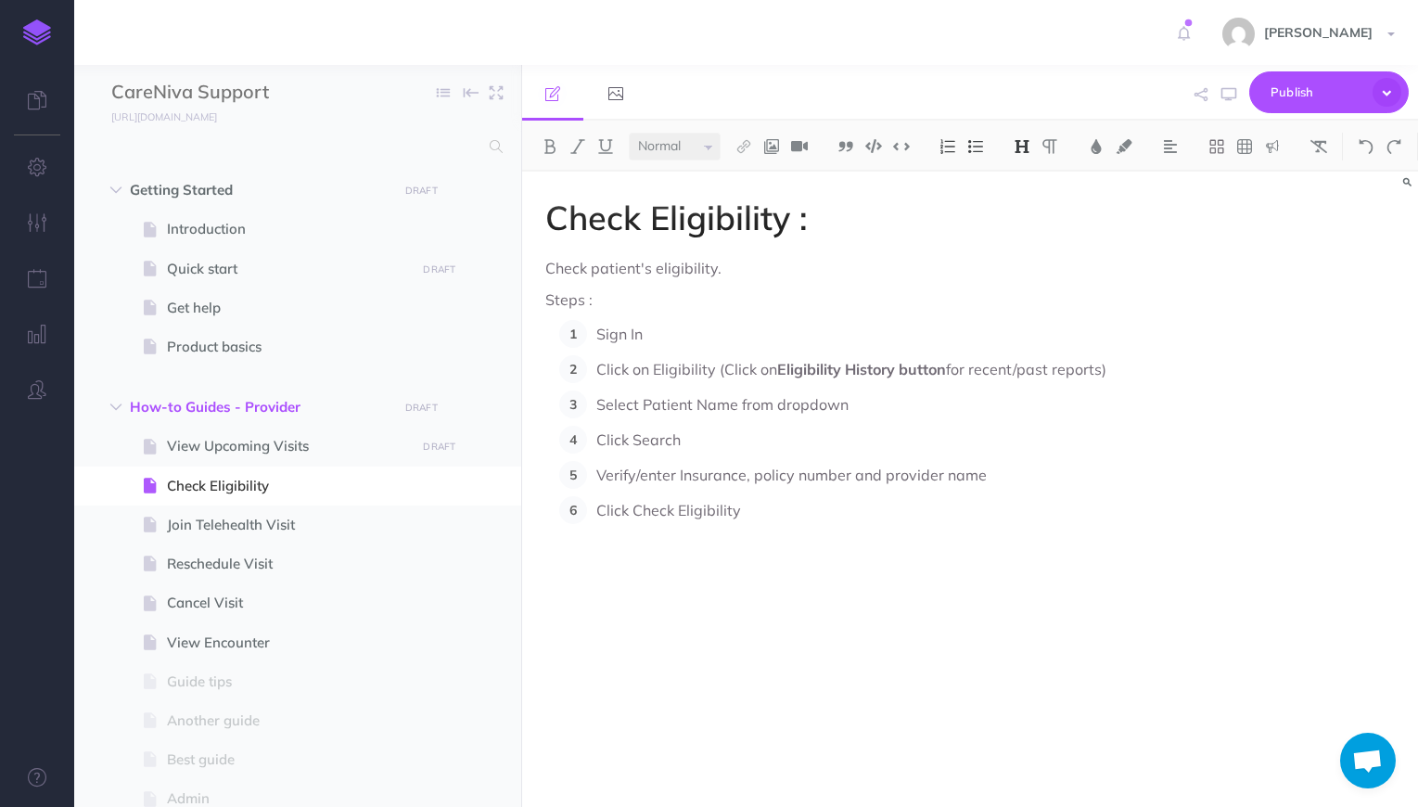
click at [636, 415] on p "Select Patient Name from dropdown" at bounding box center [860, 404] width 529 height 28
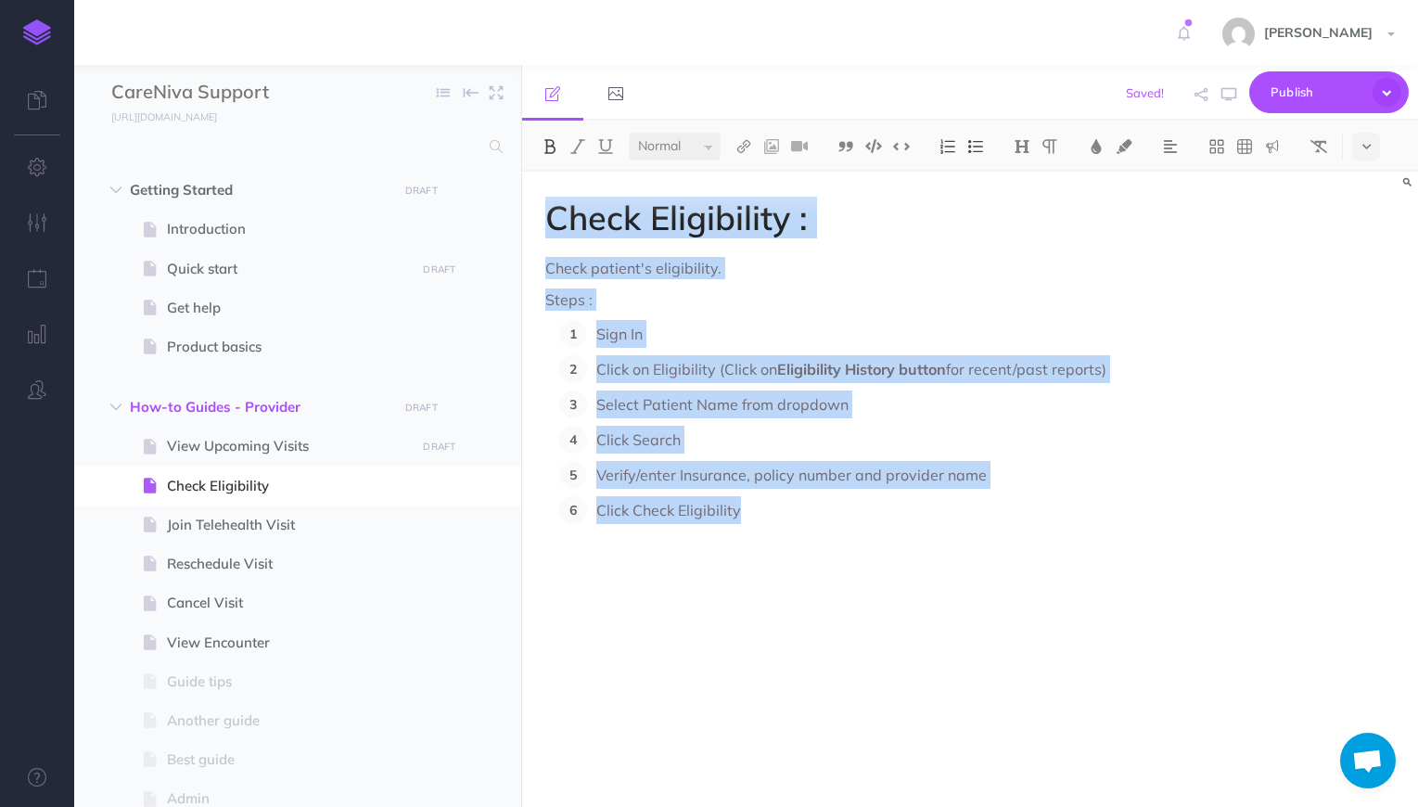
copy div "Check Eligibility : Check patient's eligibility. Steps : Sign In Click on Eligi…"
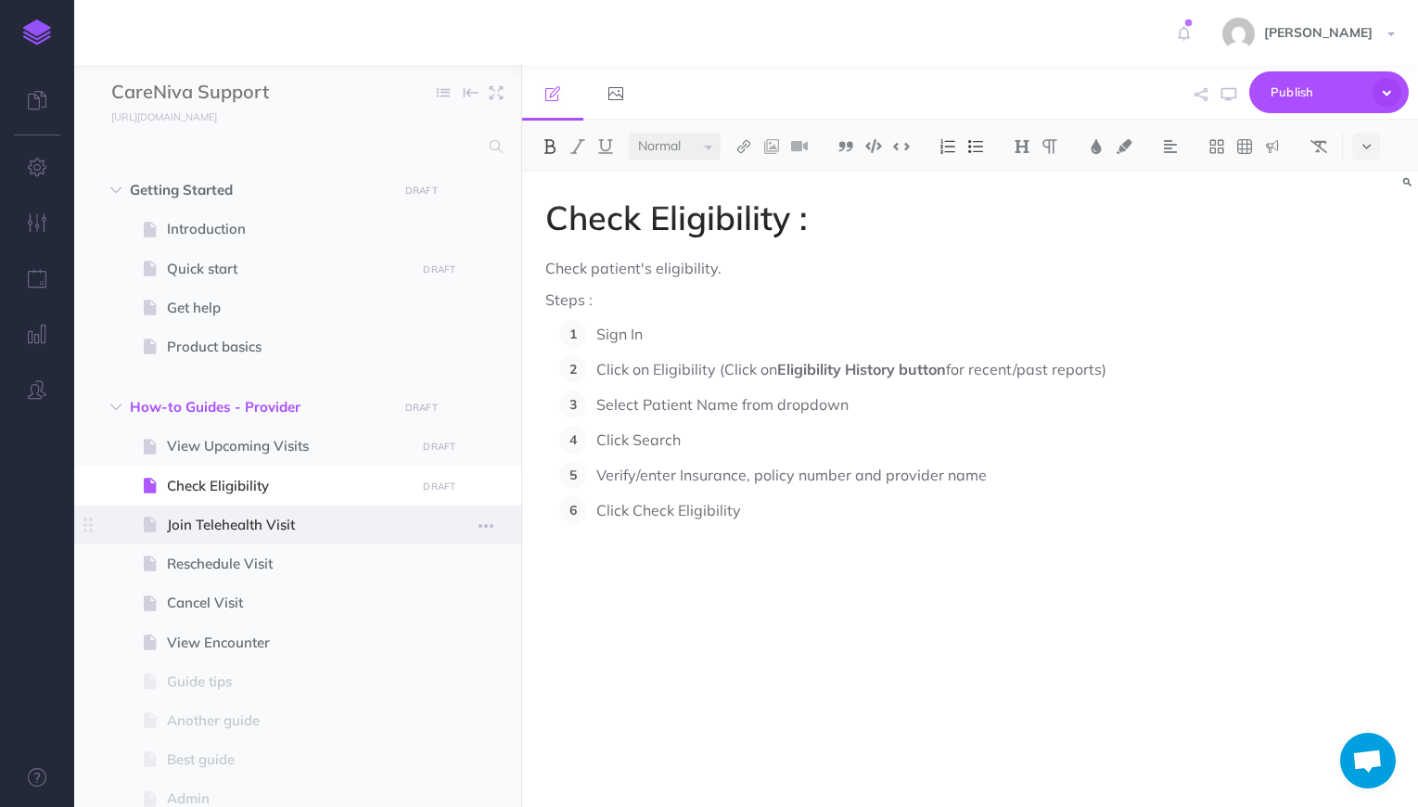
click at [263, 519] on span "Join Telehealth Visit" at bounding box center [288, 525] width 243 height 22
select select "null"
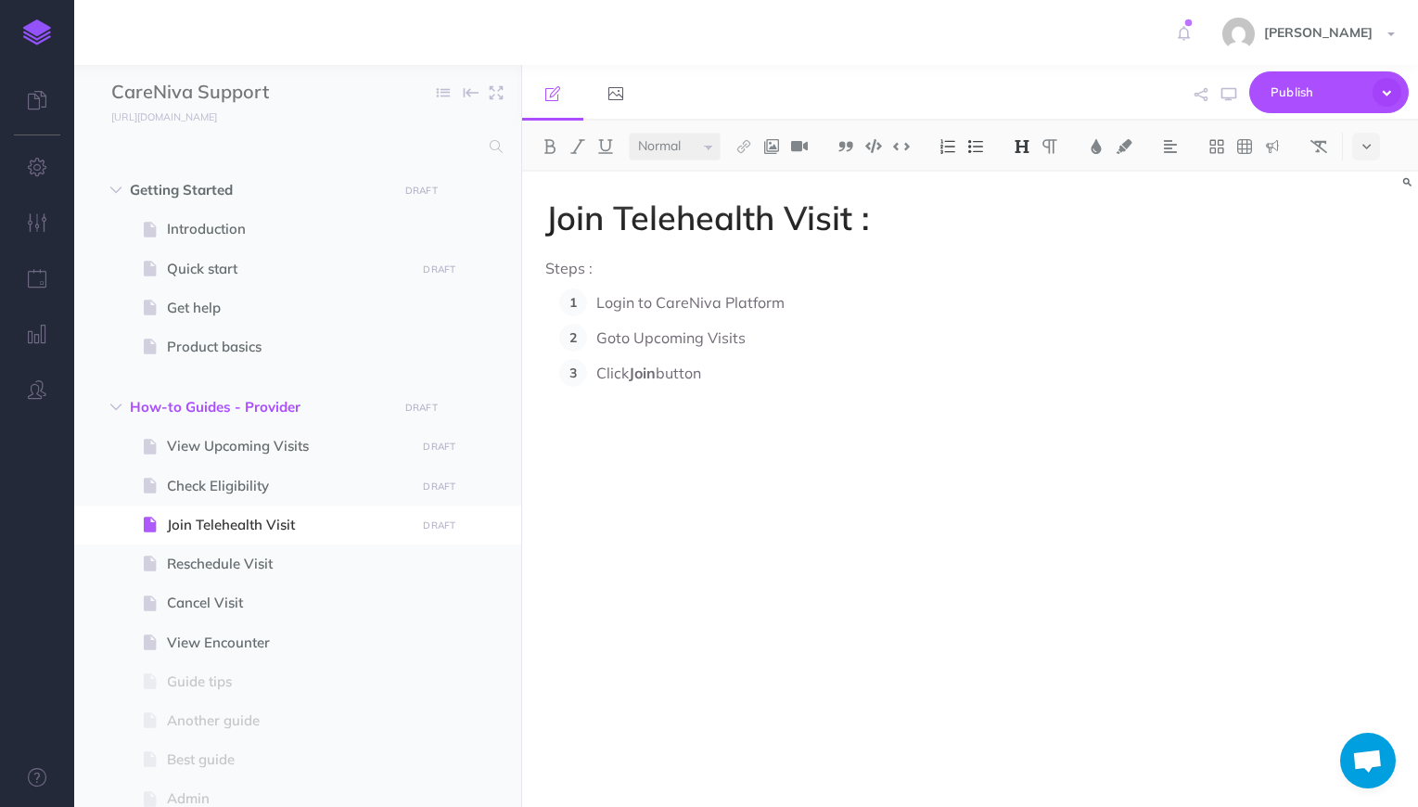
click at [654, 504] on div "Join Telehealth Visit : Steps : Login to CareNiva Platform Goto Upcoming Visits…" at bounding box center [835, 480] width 627 height 617
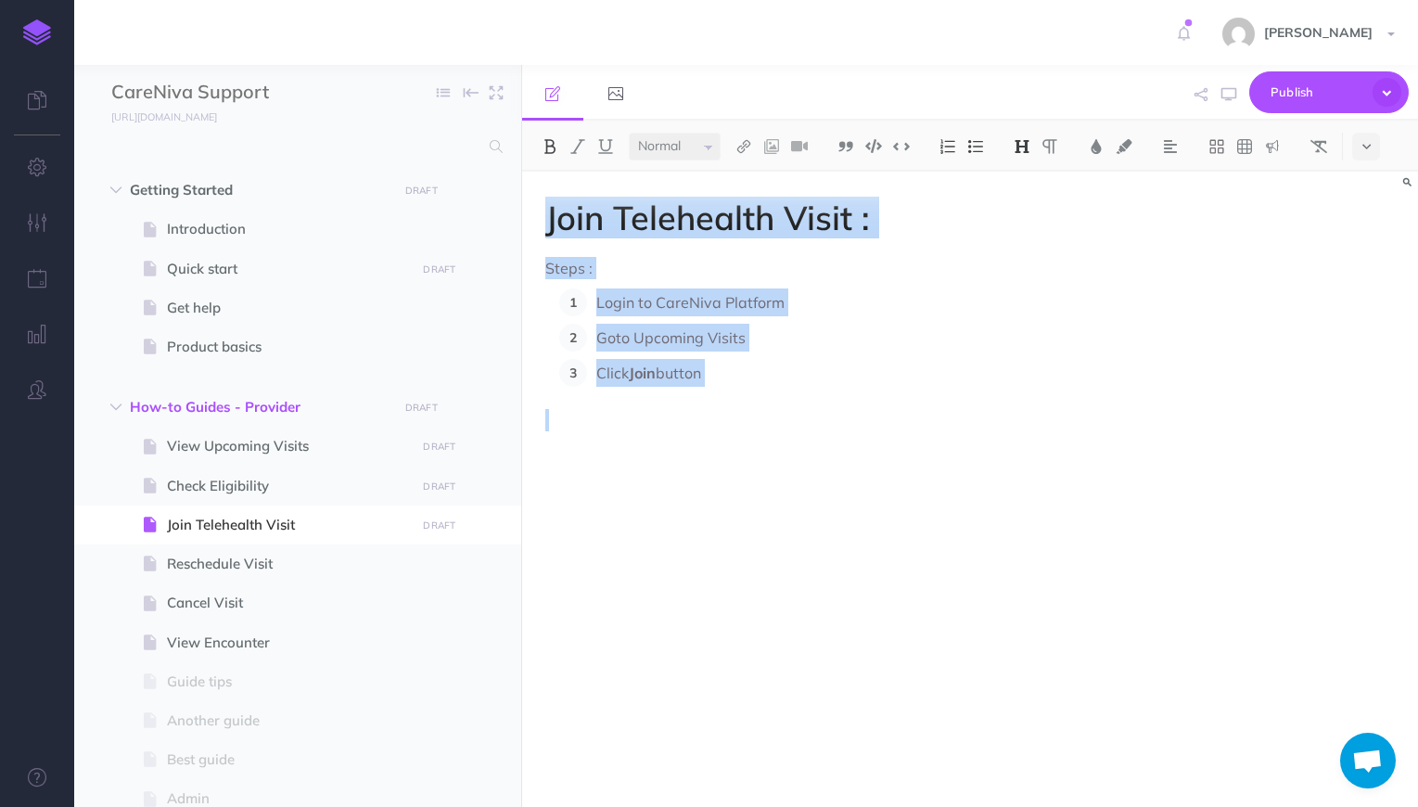
drag, startPoint x: 762, startPoint y: 407, endPoint x: 540, endPoint y: 158, distance: 333.6
click at [540, 158] on div "Small Normal Large H1 H2 H3 H4 Block container Inline container Card Join Teleh…" at bounding box center [970, 464] width 896 height 686
copy div "Join Telehealth Visit : Steps : Login to CareNiva Platform Goto Upcoming Visits…"
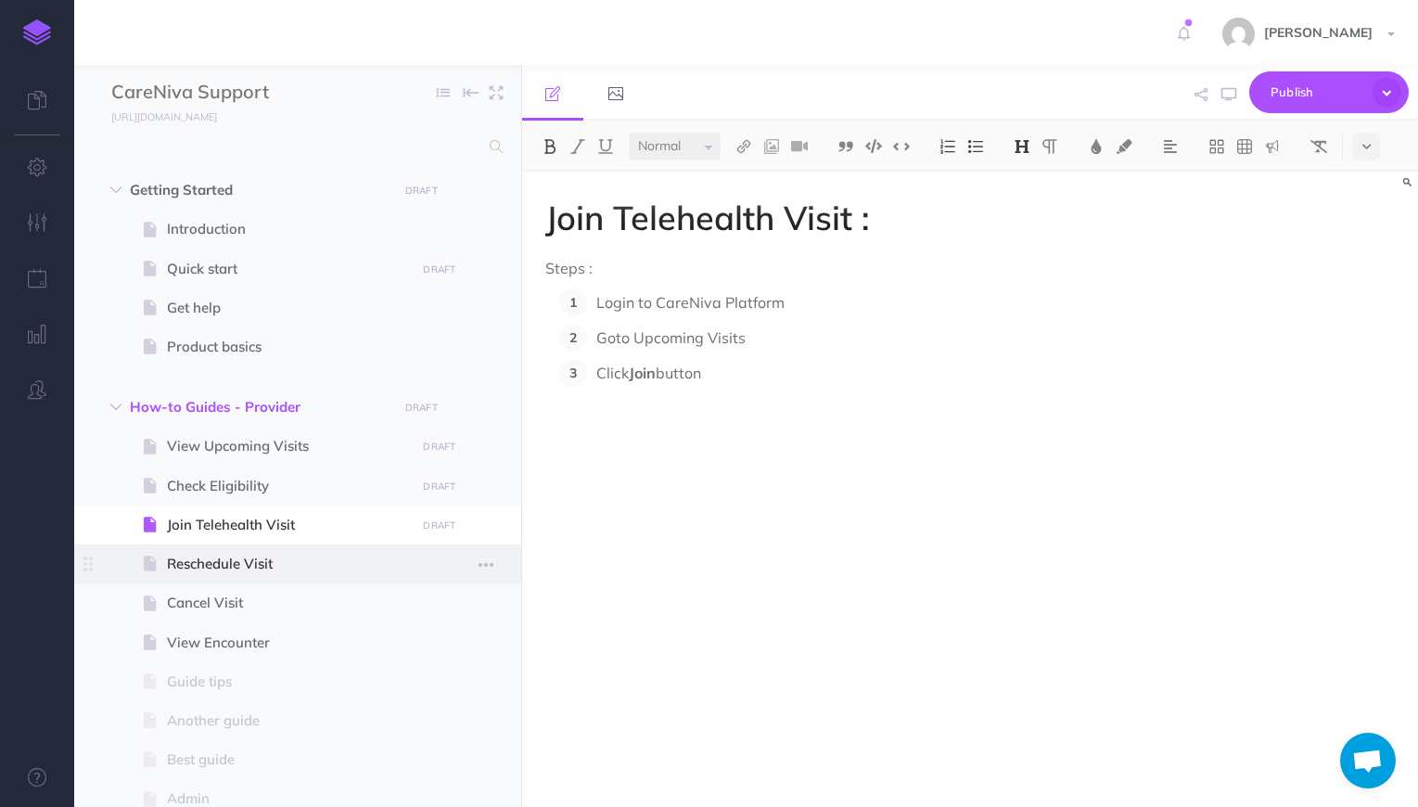
click at [229, 563] on span "Reschedule Visit" at bounding box center [288, 564] width 243 height 22
select select "null"
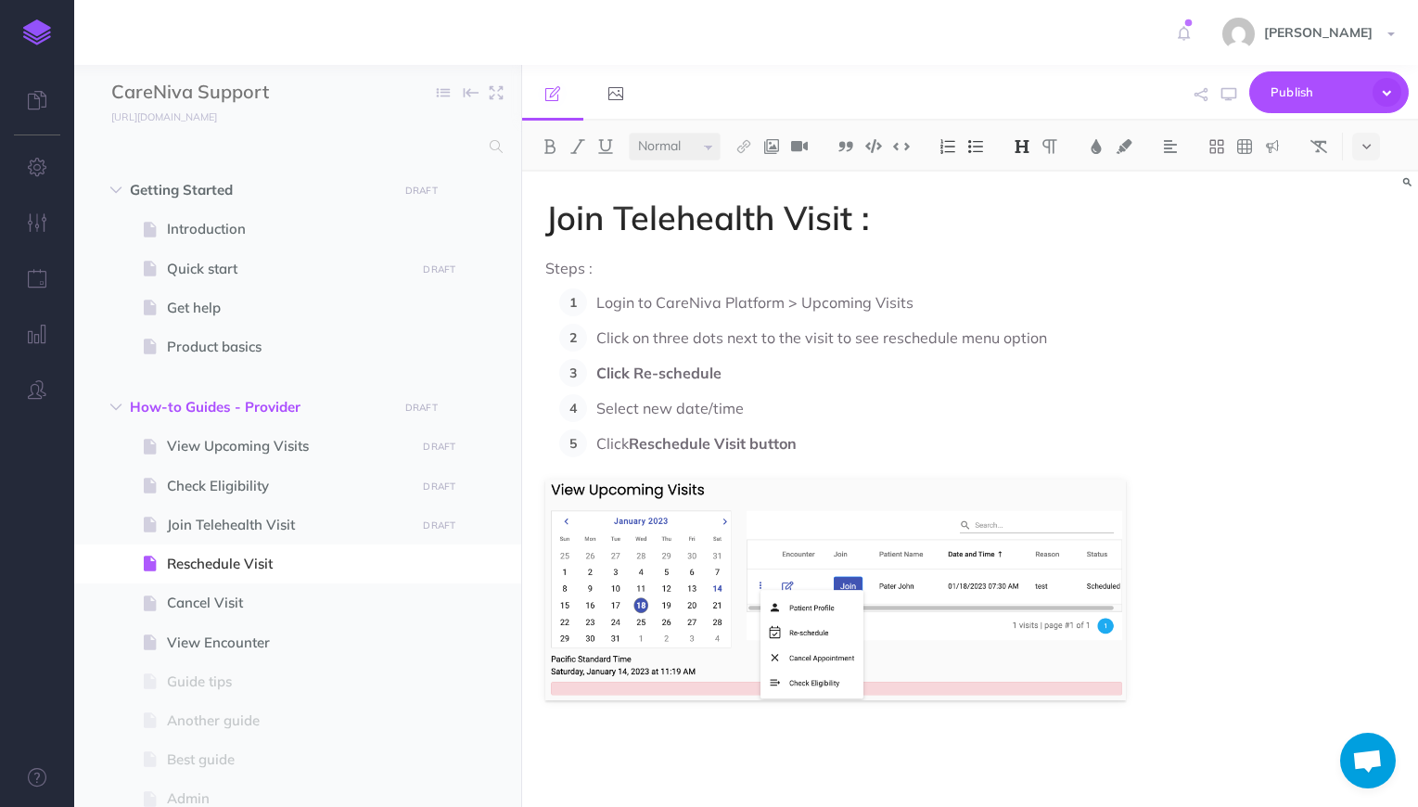
click at [677, 338] on p "Click on three dots next to the visit to see reschedule menu option" at bounding box center [860, 338] width 529 height 28
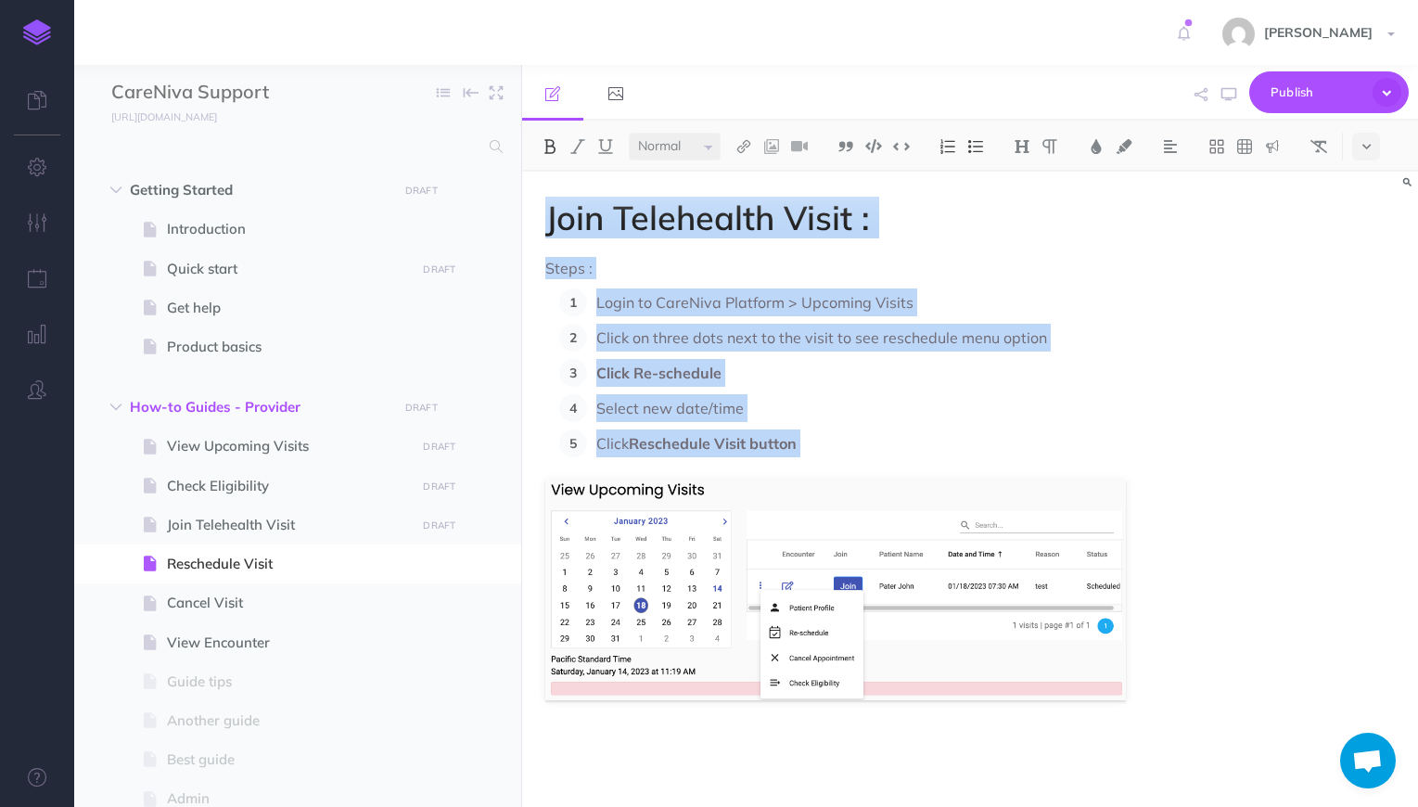
copy div "Join Telehealth Visit : Steps : Login to CareNiva Platform > Upcoming Visits Cl…"
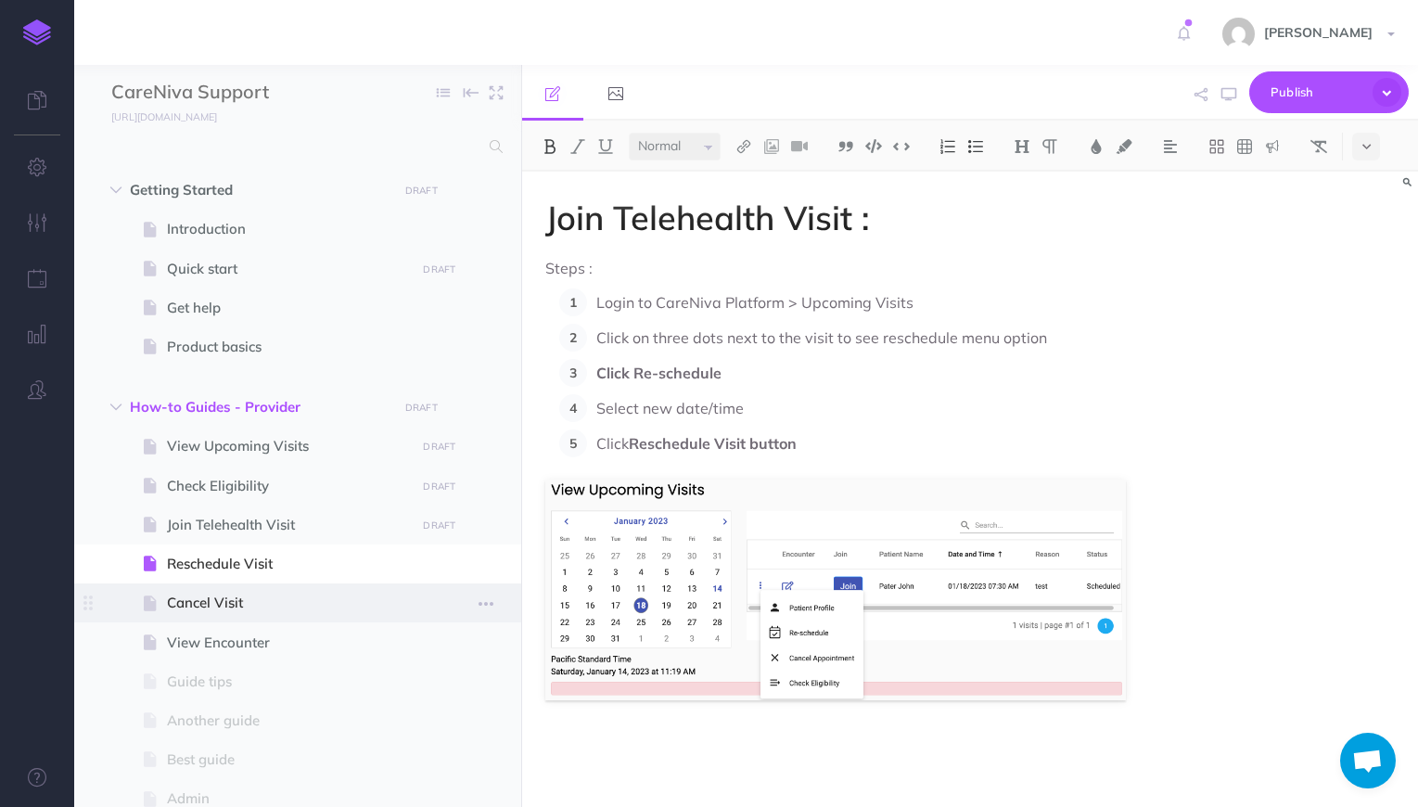
click at [217, 605] on span "Cancel Visit" at bounding box center [288, 602] width 243 height 22
select select "null"
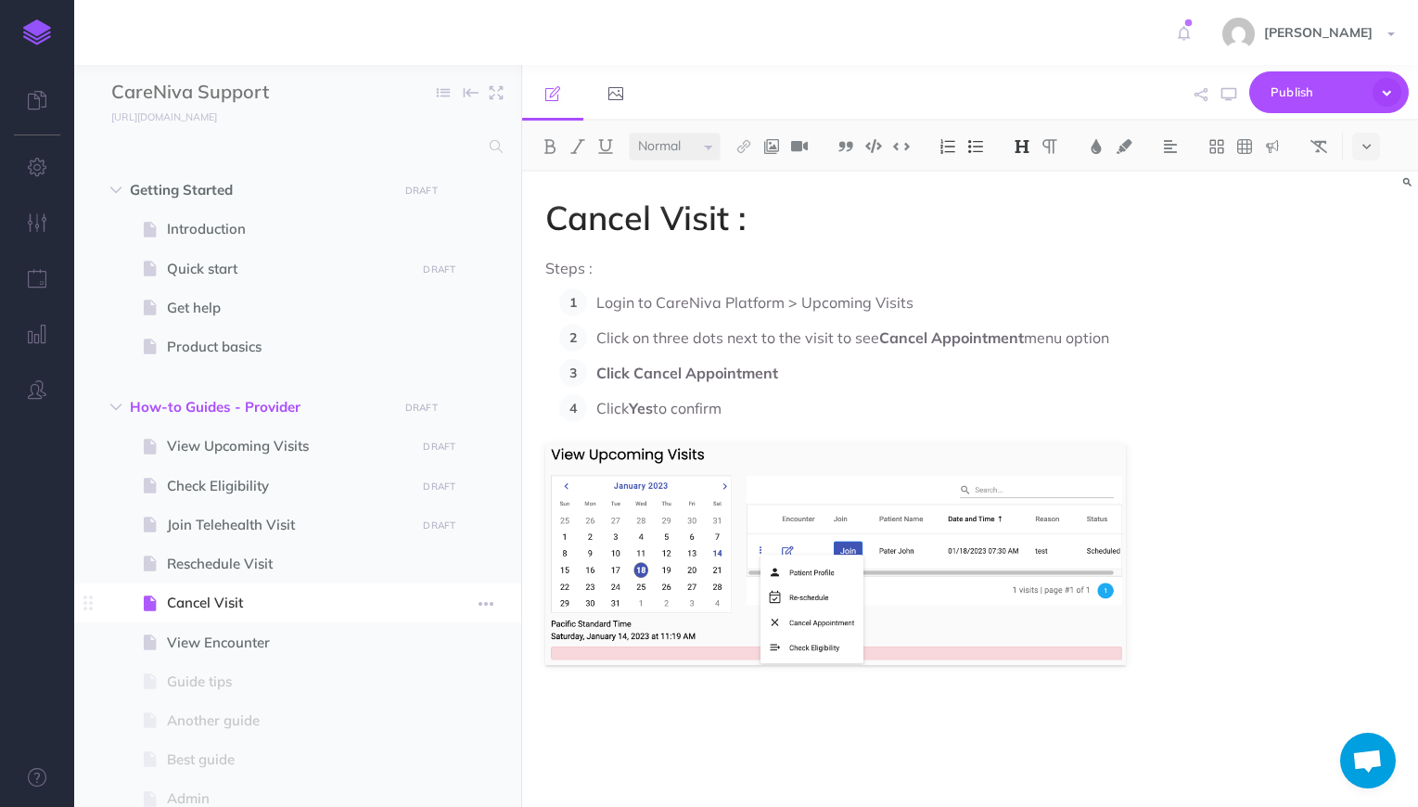
click at [213, 600] on span "Cancel Visit" at bounding box center [288, 602] width 243 height 22
click at [641, 332] on p "Click on three dots next to the visit to see Cancel Appointment menu option" at bounding box center [860, 338] width 529 height 28
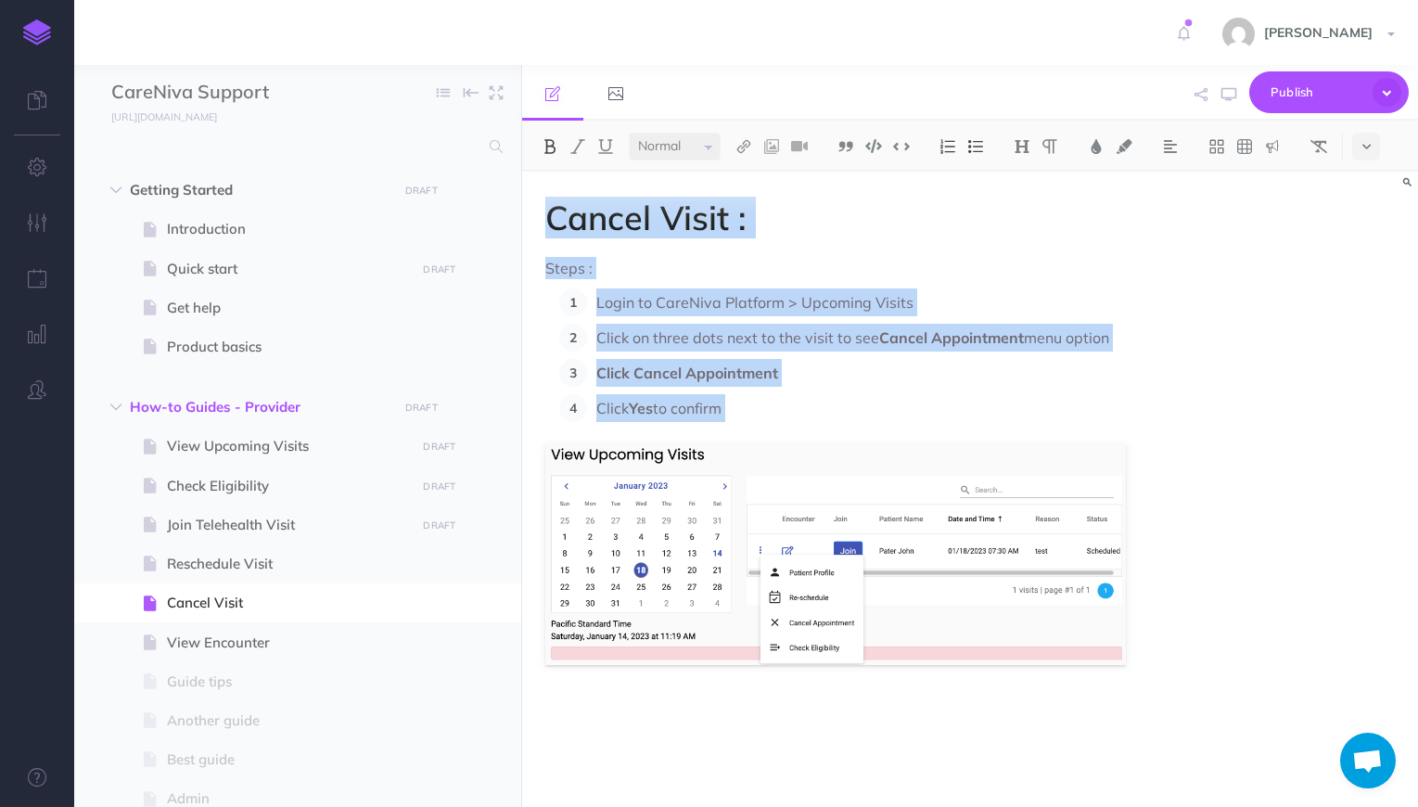
copy div "Cancel Visit : Steps : Login to CareNiva Platform > Upcoming Visits Click on th…"
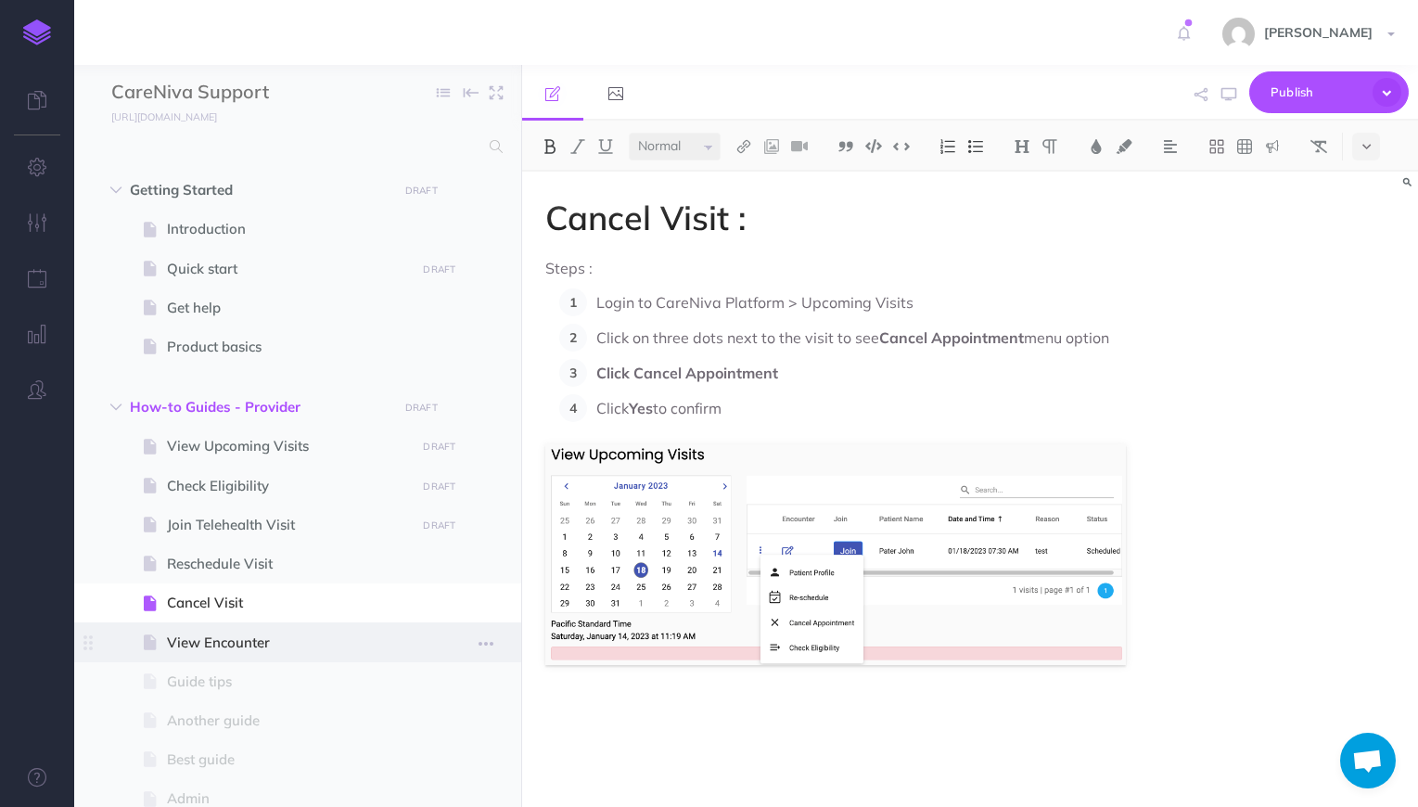
click at [243, 647] on span "View Encounter" at bounding box center [288, 642] width 243 height 22
select select "null"
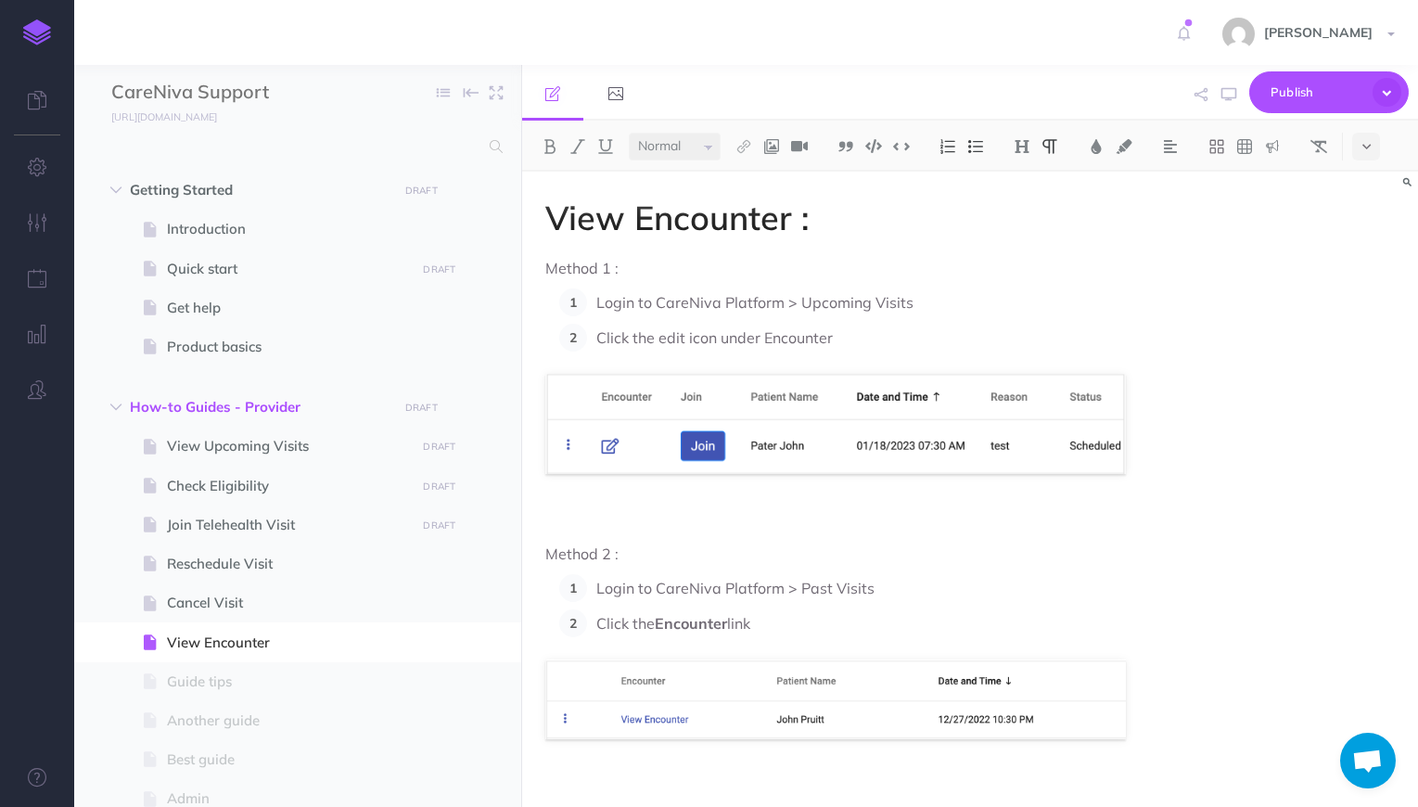
click at [658, 316] on ol "Login to CareNiva Platform > Upcoming Visits Click the edit icon under Encounter" at bounding box center [842, 319] width 566 height 63
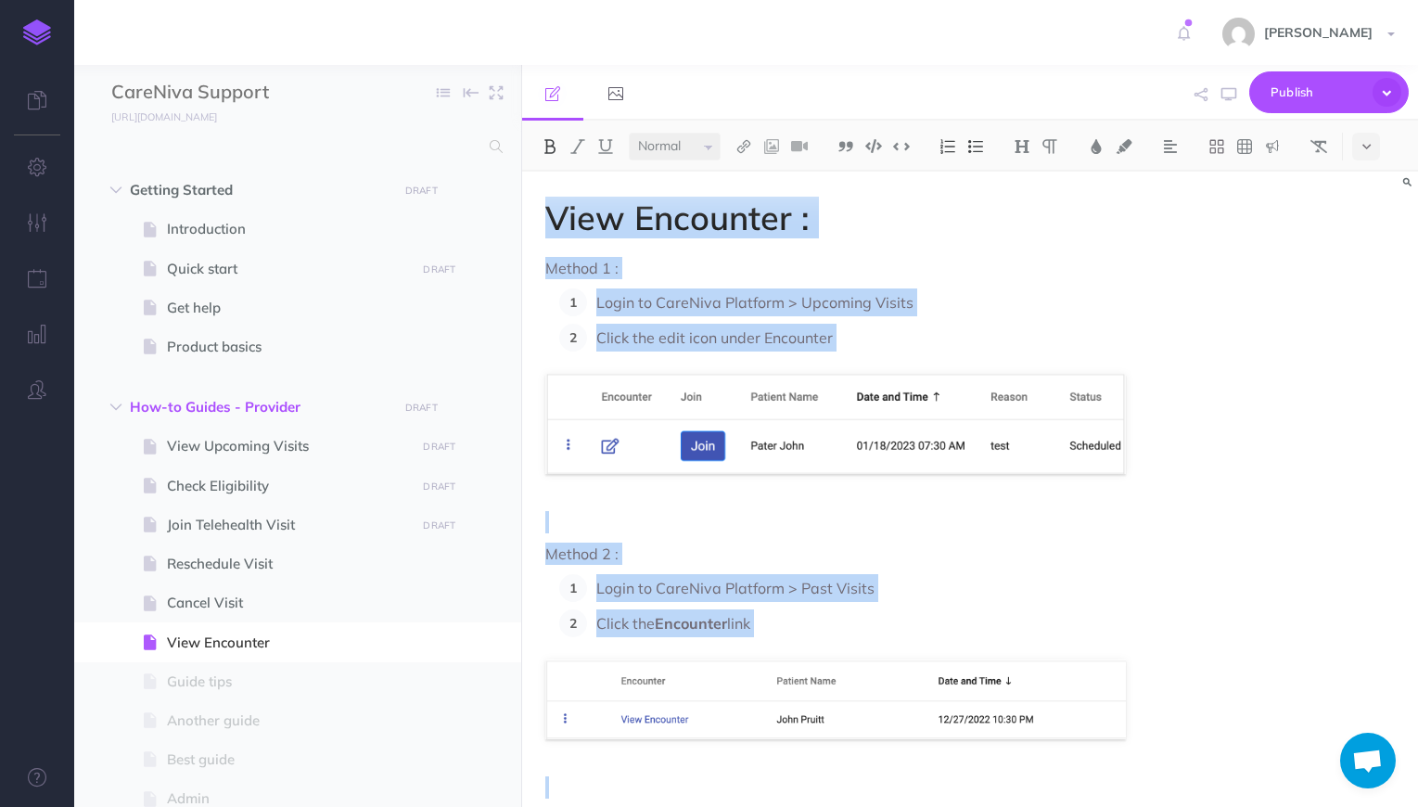
copy div "View Encounter : Method 1 : Login to CareNiva Platform > Upcoming Visits Click …"
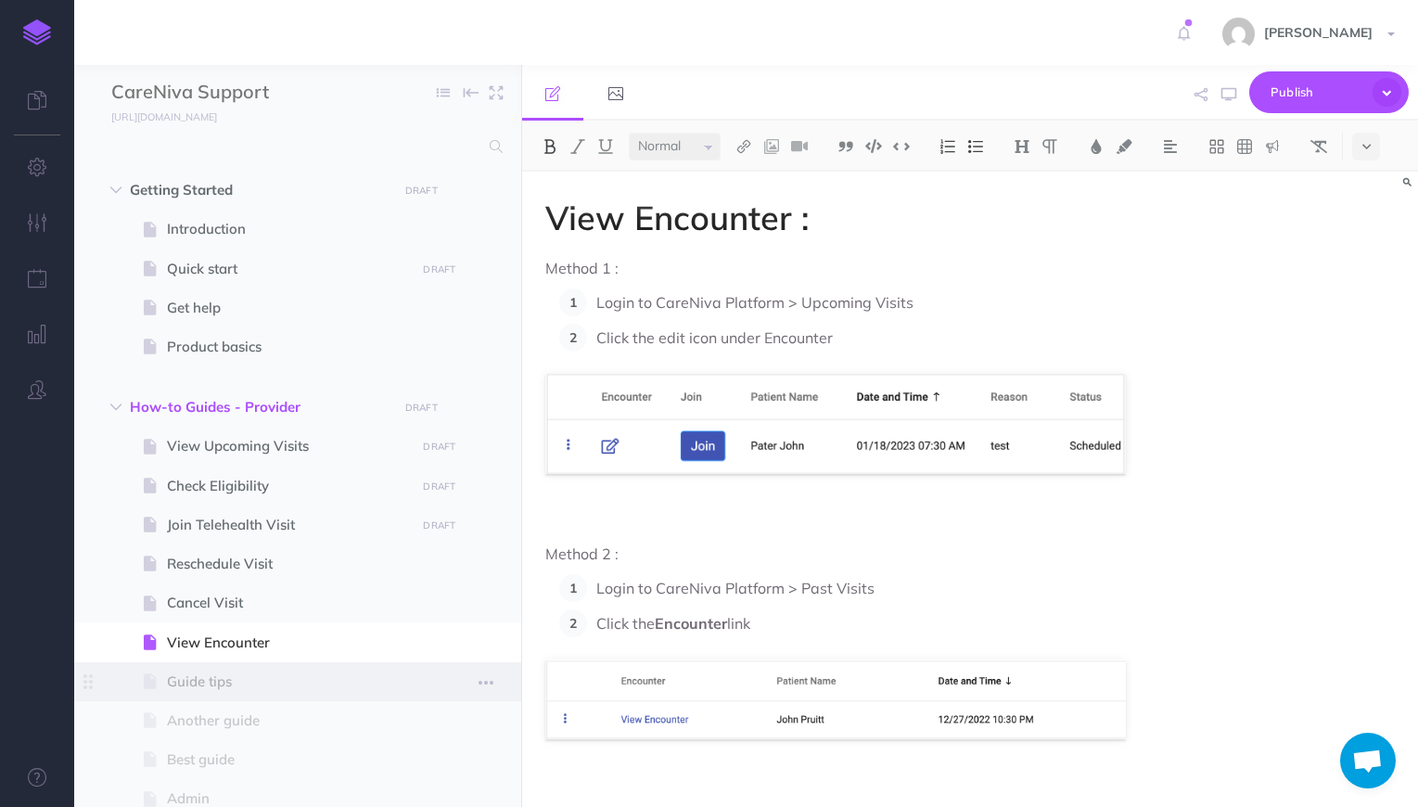
click at [218, 691] on span "Guide tips" at bounding box center [288, 681] width 243 height 22
select select "null"
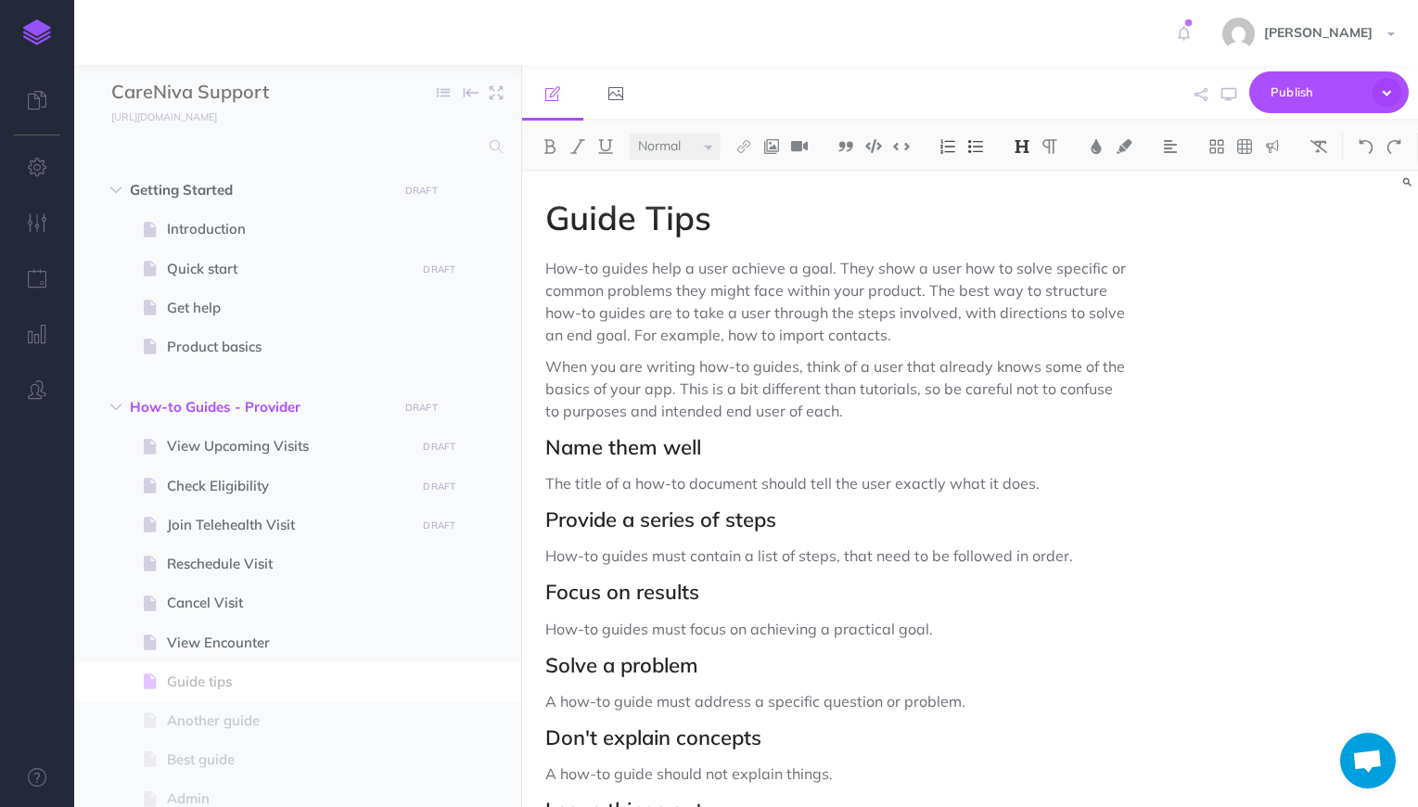
click at [695, 319] on p "How-to guides help a user achieve a goal. They show a user how to solve specifi…" at bounding box center [835, 301] width 580 height 89
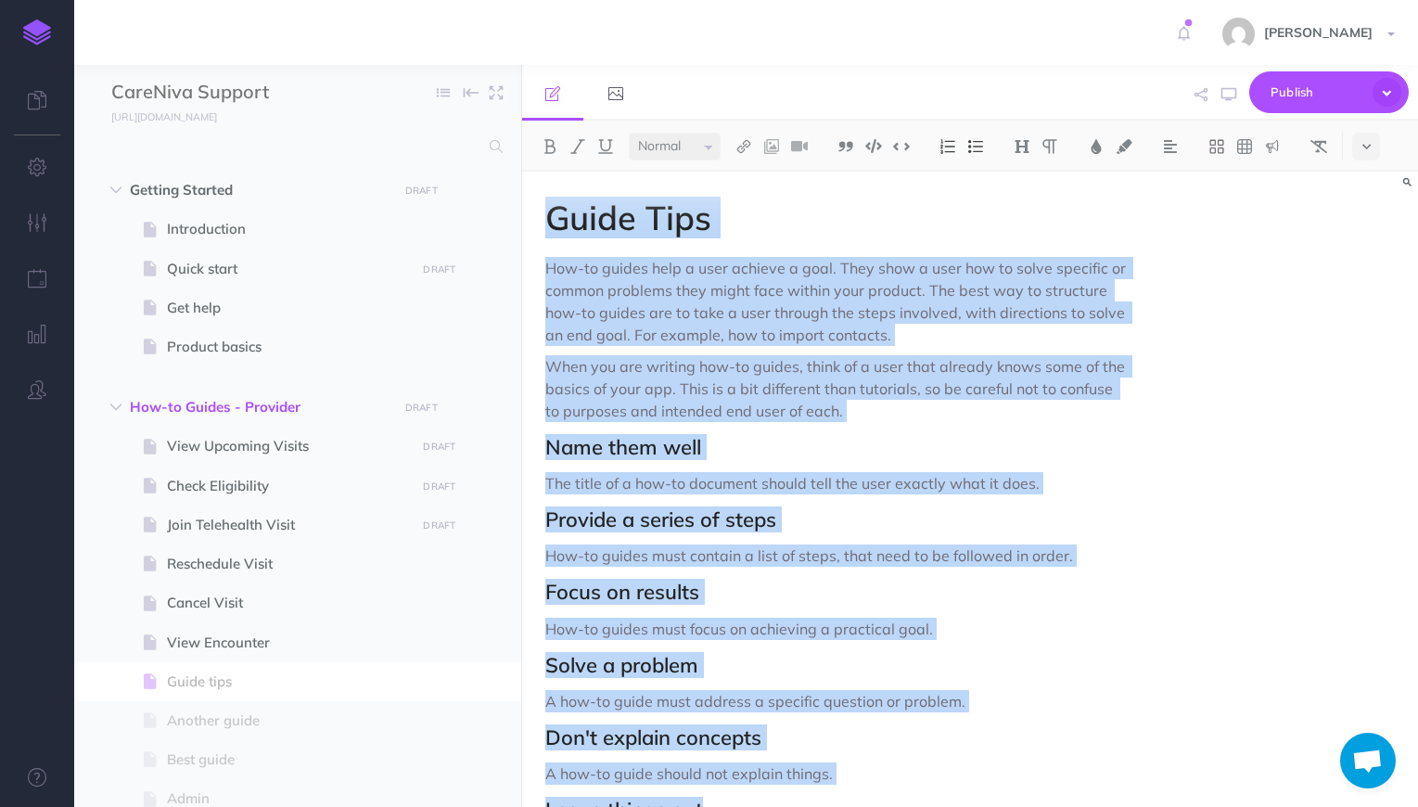
copy div "Guide Tips How-to guides help a user achieve a goal. They show a user how to so…"
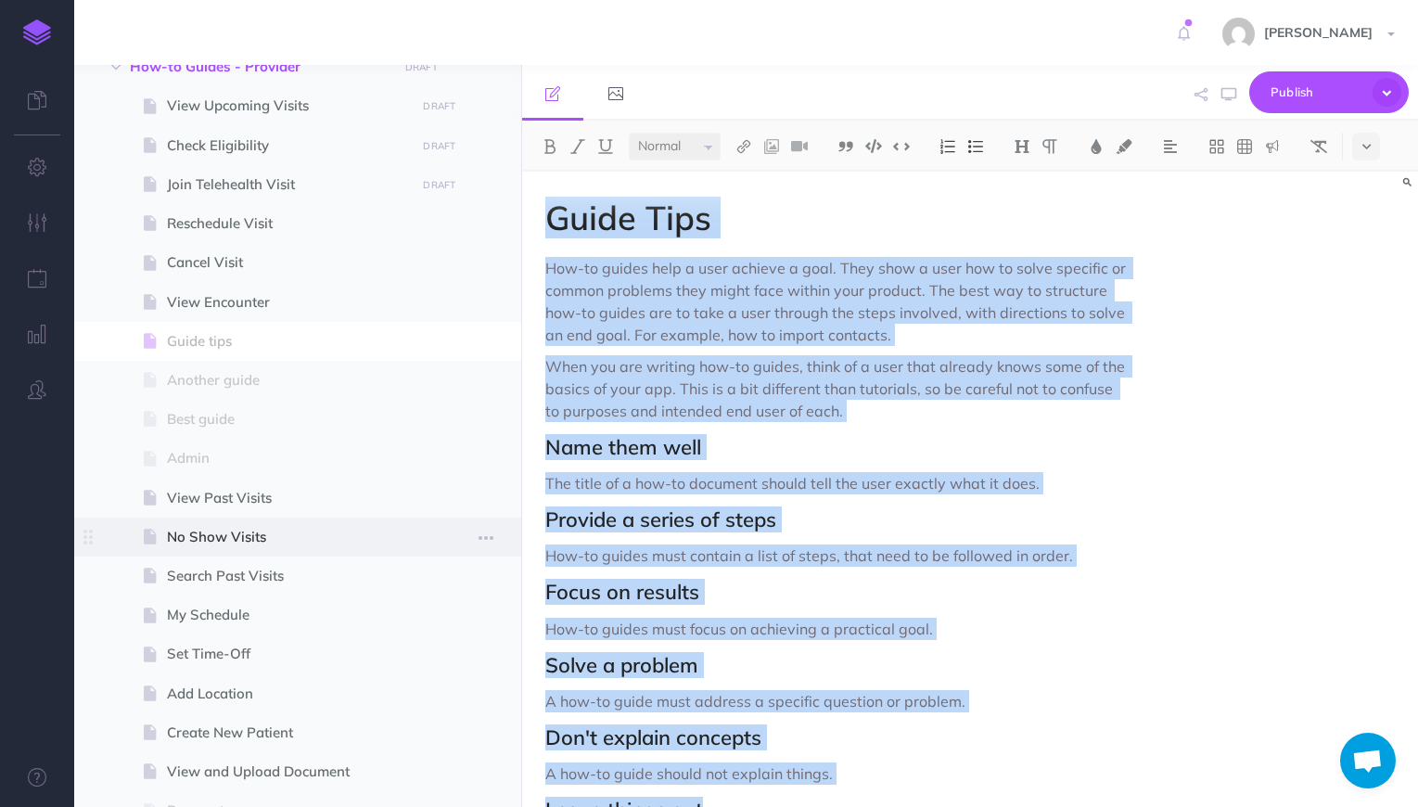
scroll to position [197, 0]
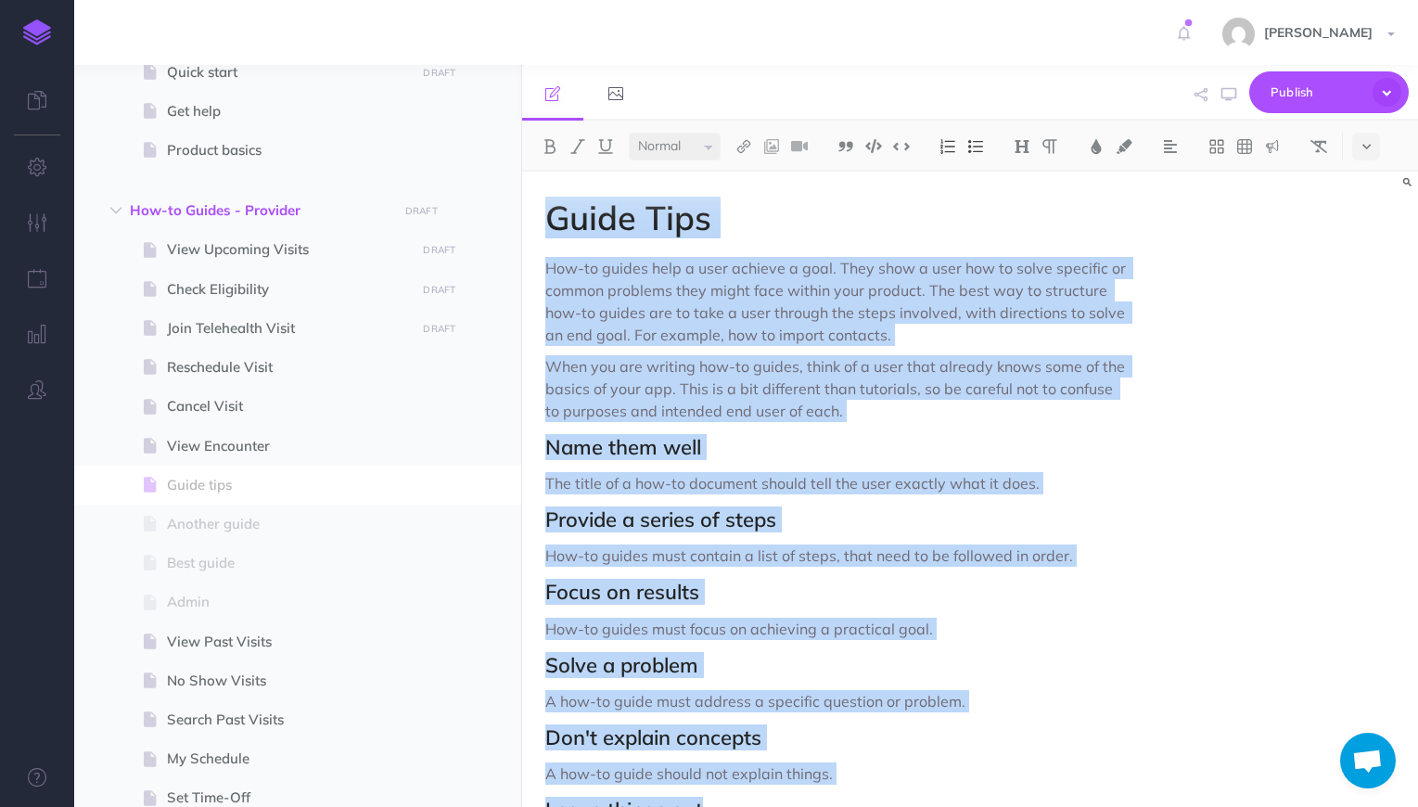
click at [839, 363] on p "When you are writing how-to guides, think of a user that already knows some of …" at bounding box center [835, 388] width 580 height 67
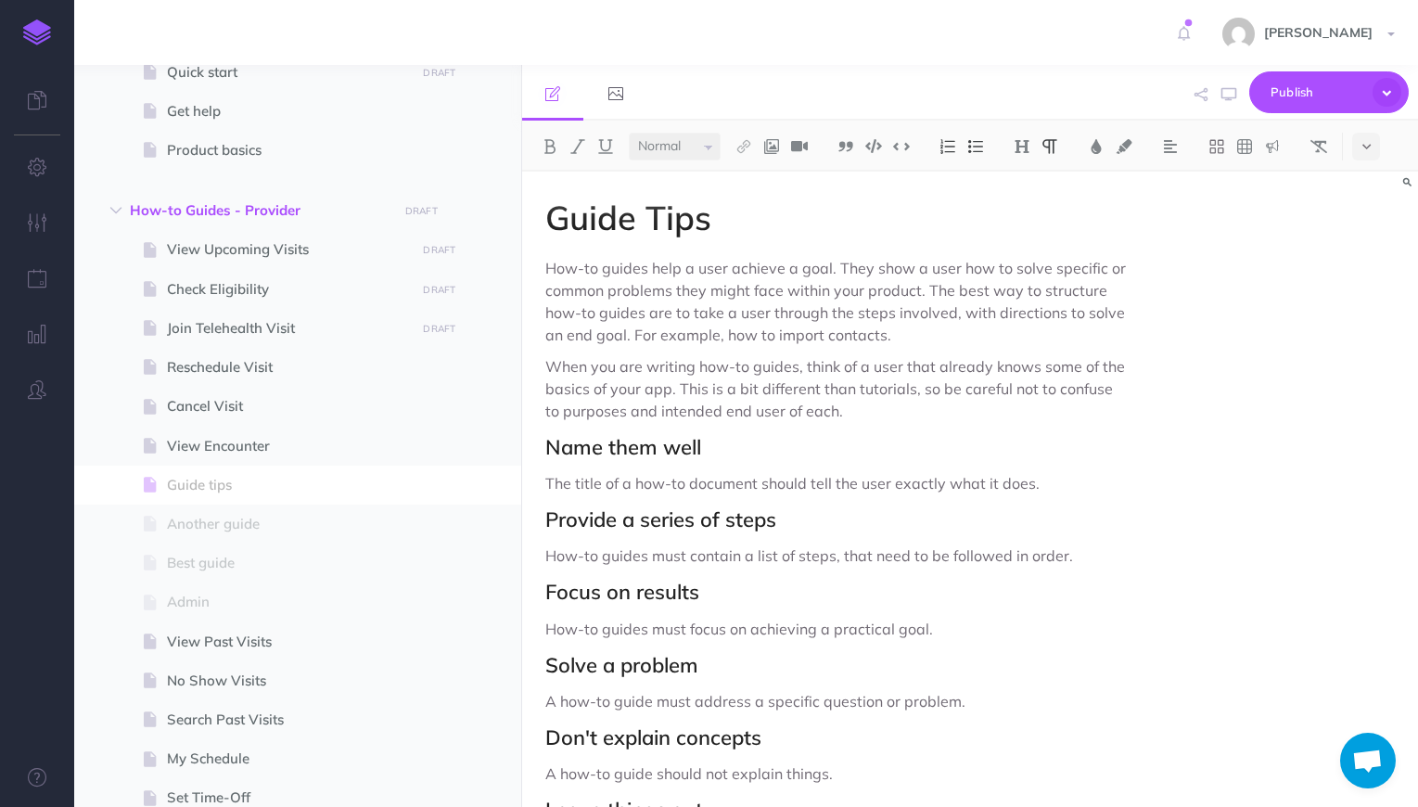
click at [839, 363] on p "When you are writing how-to guides, think of a user that already knows some of …" at bounding box center [835, 388] width 580 height 67
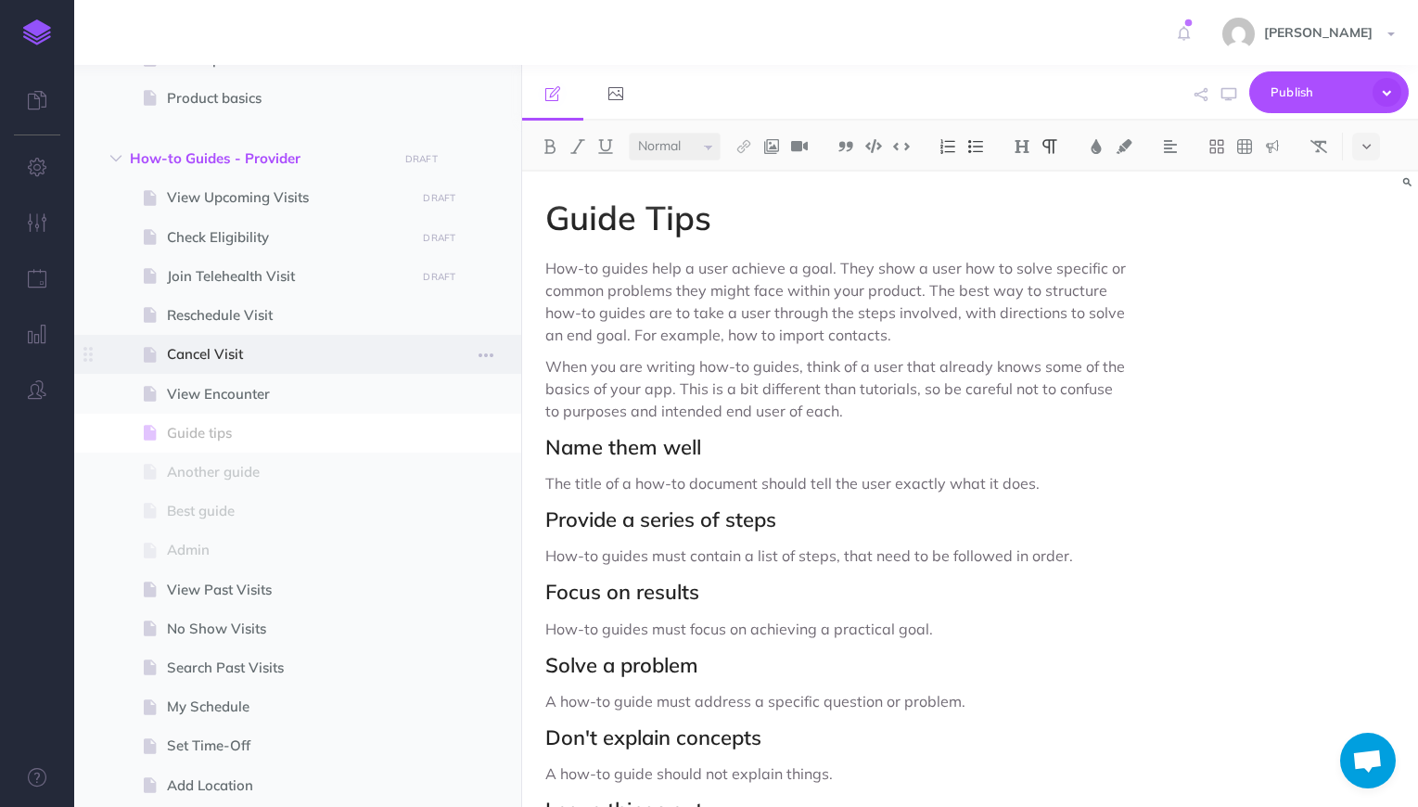
scroll to position [367, 0]
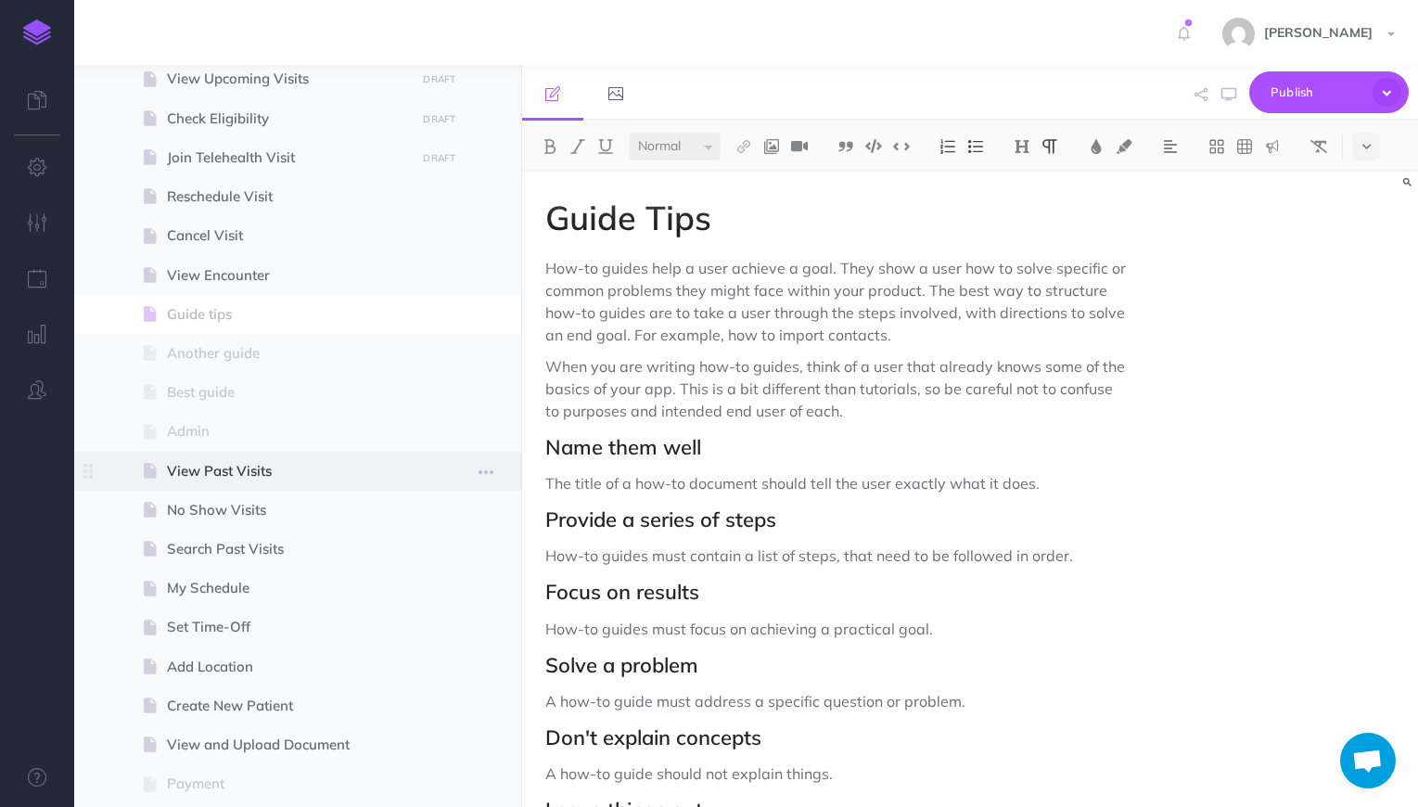
click at [228, 467] on span "View Past Visits" at bounding box center [288, 471] width 243 height 22
select select "null"
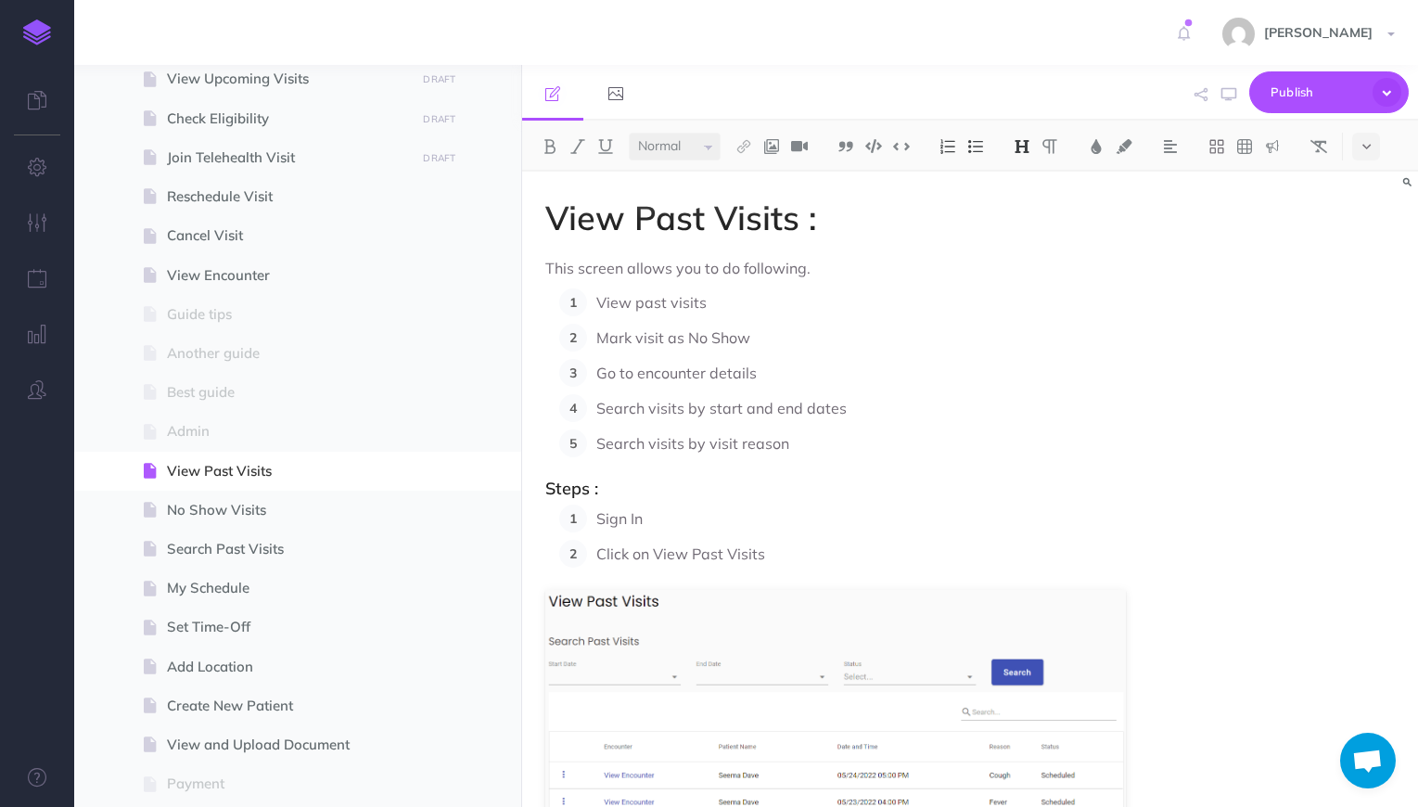
click at [225, 512] on span "No Show Visits" at bounding box center [288, 510] width 243 height 22
select select "null"
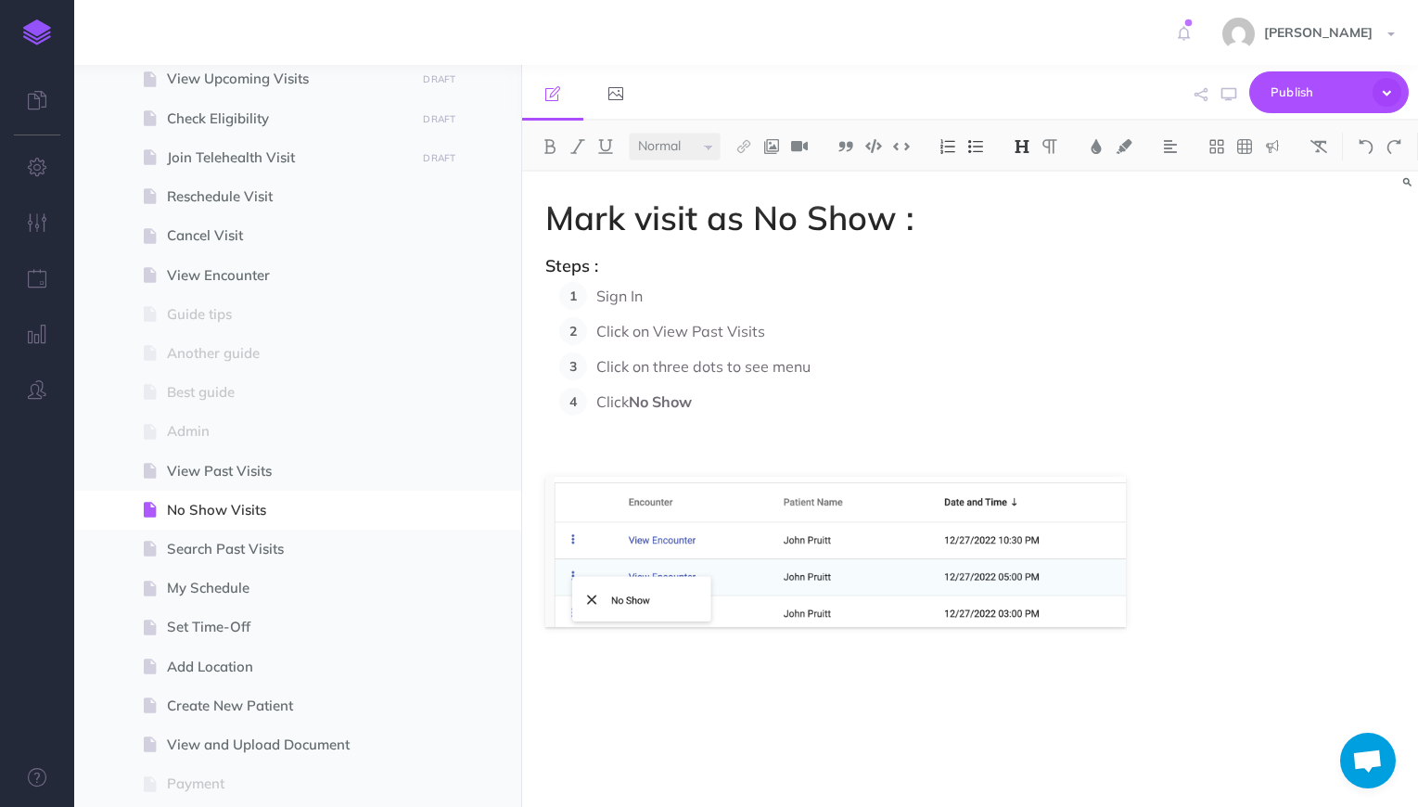
click at [640, 337] on p "Click on View Past Visits" at bounding box center [860, 331] width 529 height 28
click at [226, 544] on span "Search Past Visits" at bounding box center [288, 549] width 243 height 22
select select "null"
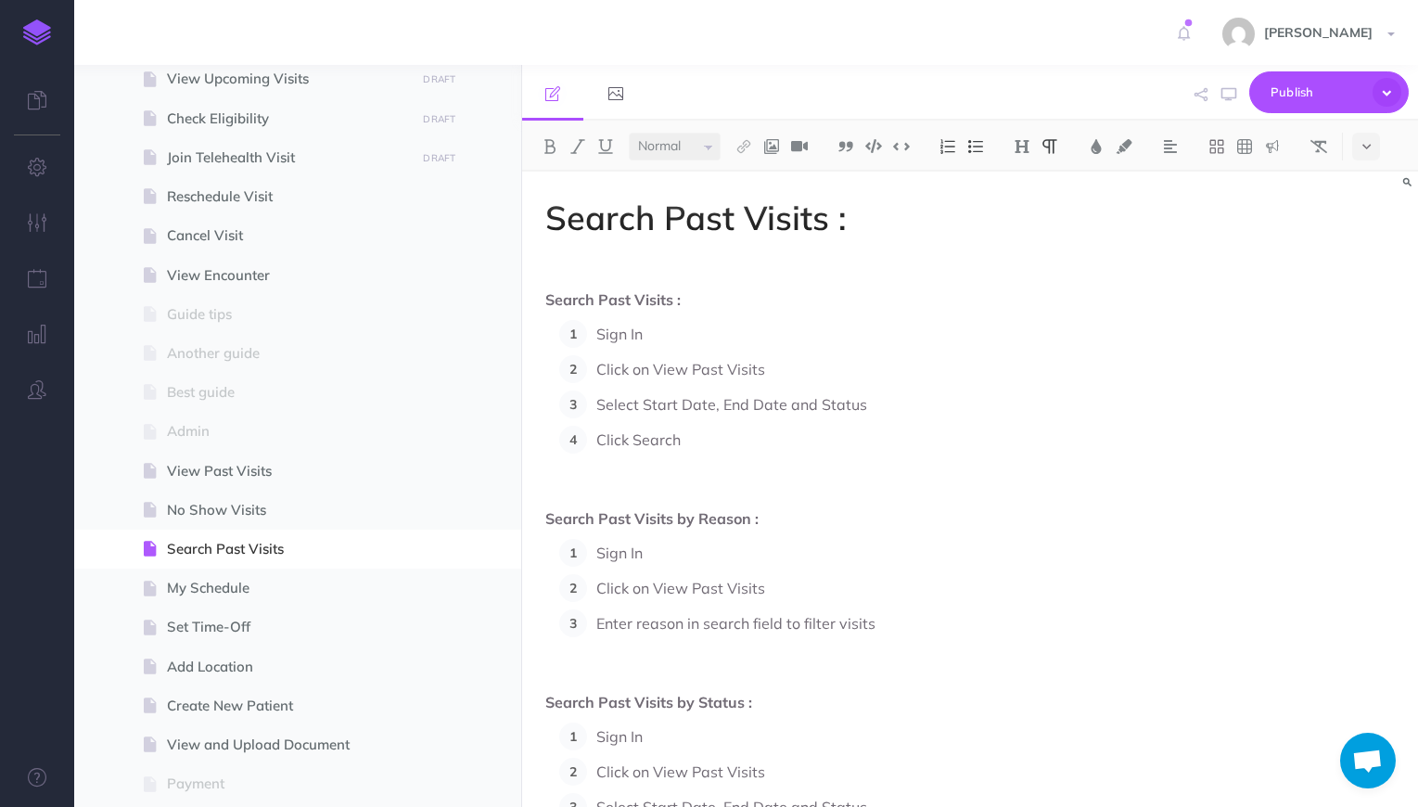
click at [655, 364] on p "Click on View Past Visits" at bounding box center [860, 369] width 529 height 28
click at [206, 587] on span "My Schedule" at bounding box center [288, 588] width 243 height 22
select select "null"
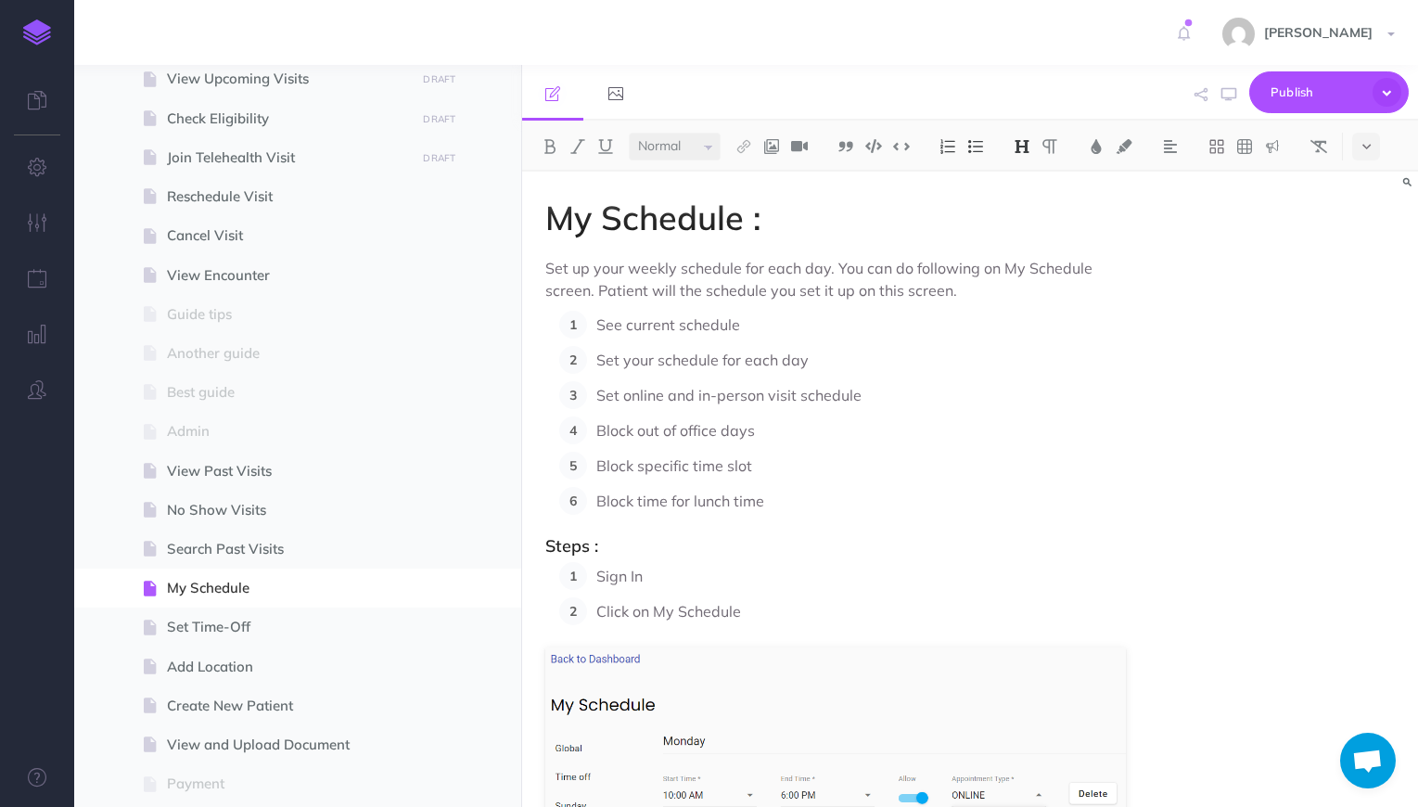
click at [652, 412] on ol "See current schedule Set your schedule for each day Set online and in-person vi…" at bounding box center [842, 413] width 566 height 204
click at [199, 626] on span "Set Time-Off" at bounding box center [288, 627] width 243 height 22
select select "null"
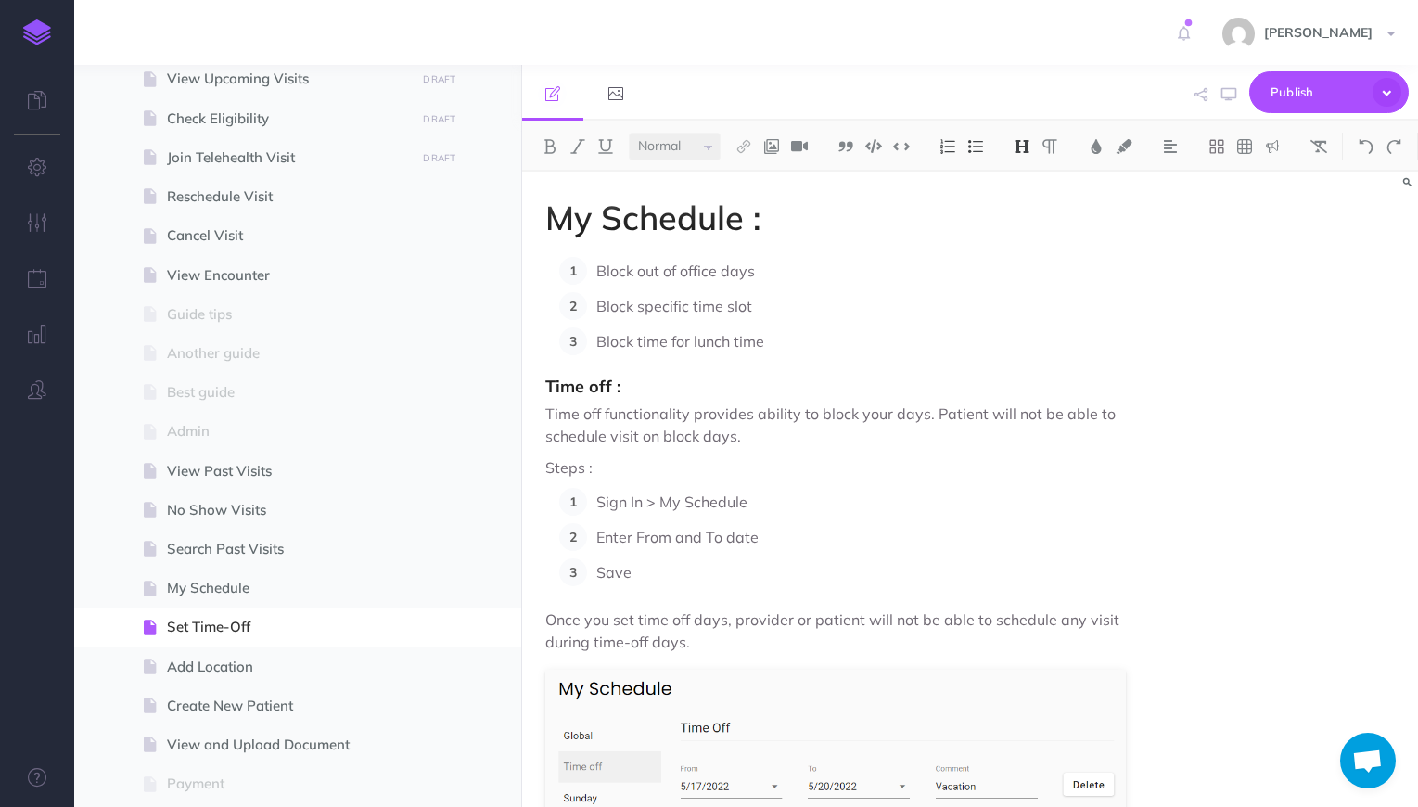
click at [616, 412] on p "Time off functionality provides ability to block your days. Patient will not be…" at bounding box center [835, 424] width 580 height 45
click at [213, 663] on span "Add Location" at bounding box center [288, 666] width 243 height 22
select select "null"
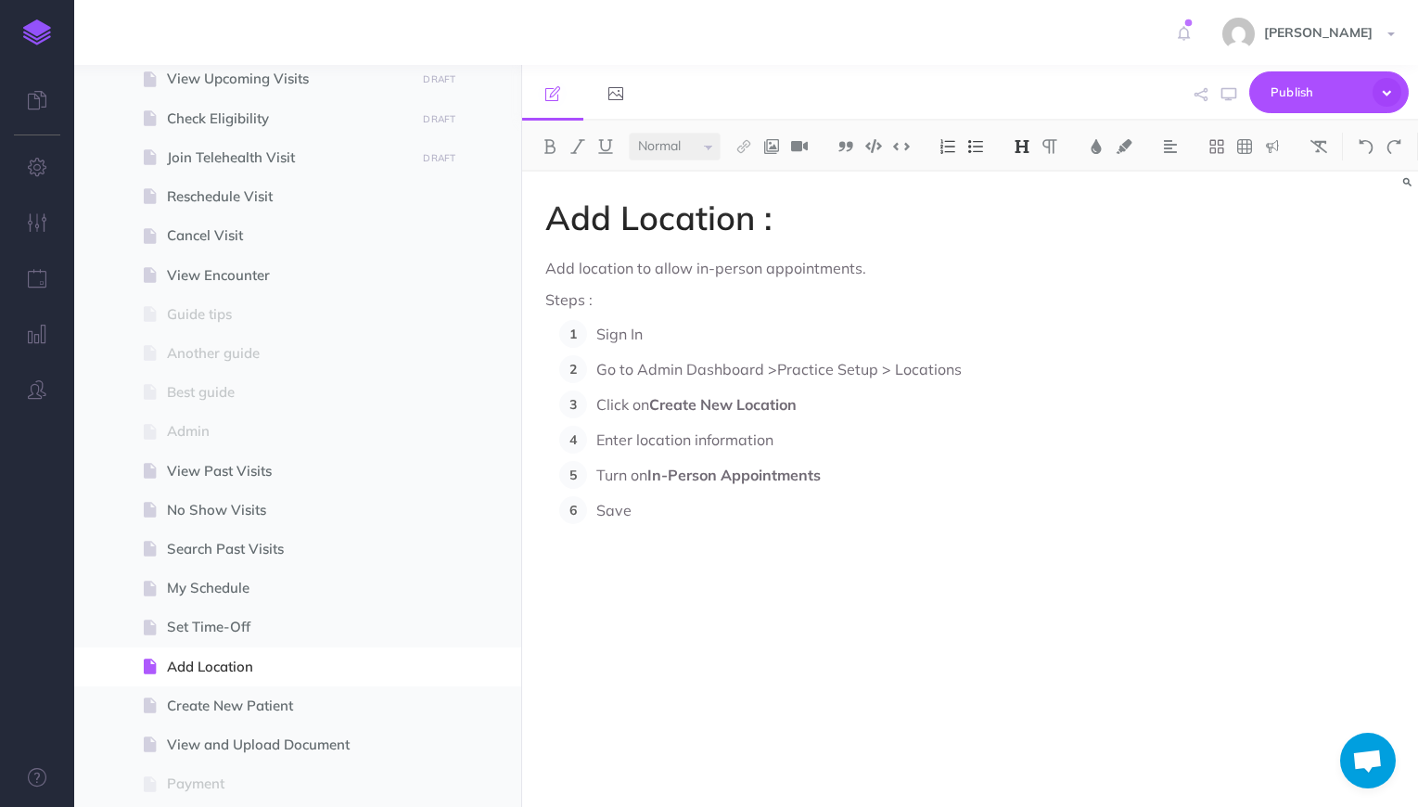
click at [691, 468] on strong "In-Person Appointments" at bounding box center [733, 474] width 173 height 19
click at [240, 706] on span "Create New Patient" at bounding box center [288, 705] width 243 height 22
select select "null"
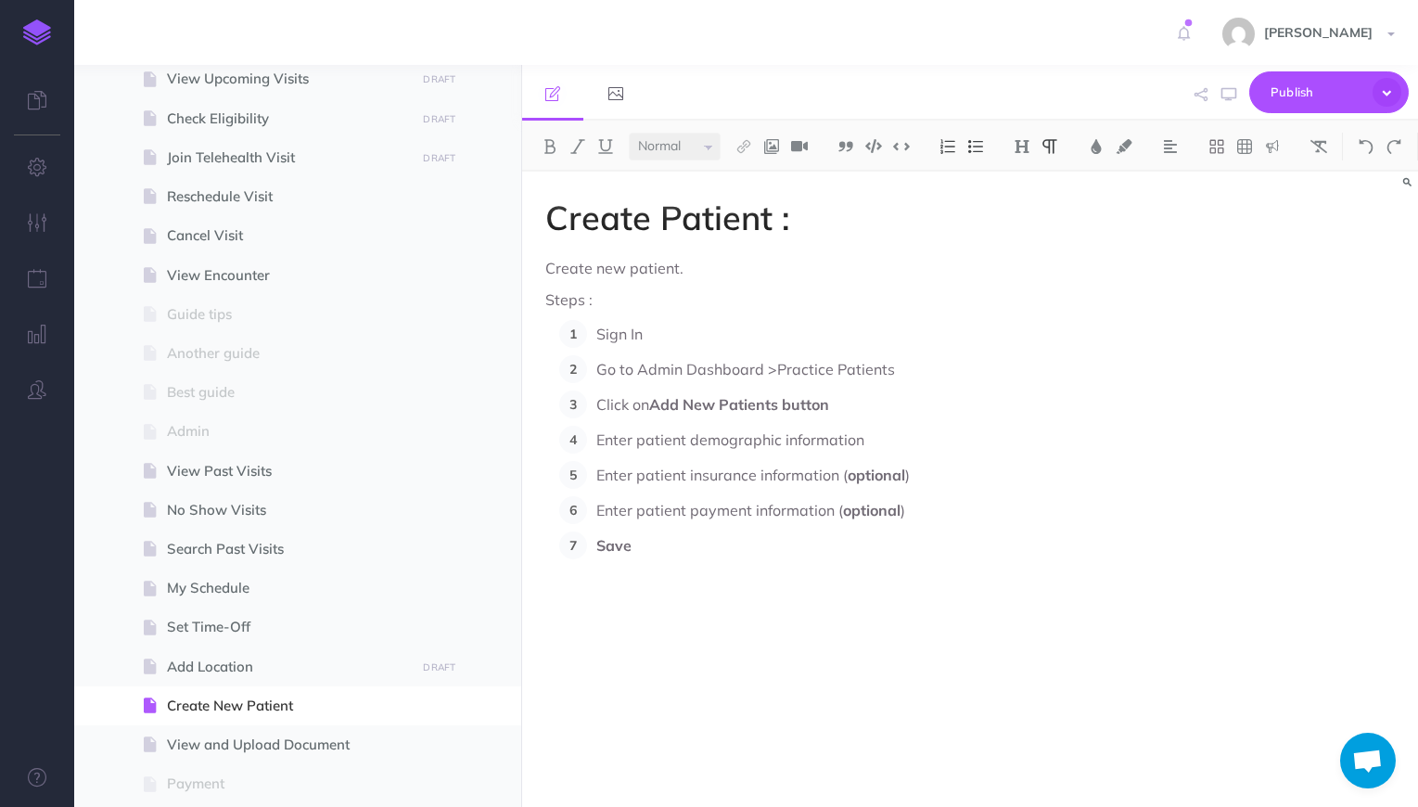
click at [604, 479] on p "Enter patient insurance information ( optional )" at bounding box center [860, 475] width 529 height 28
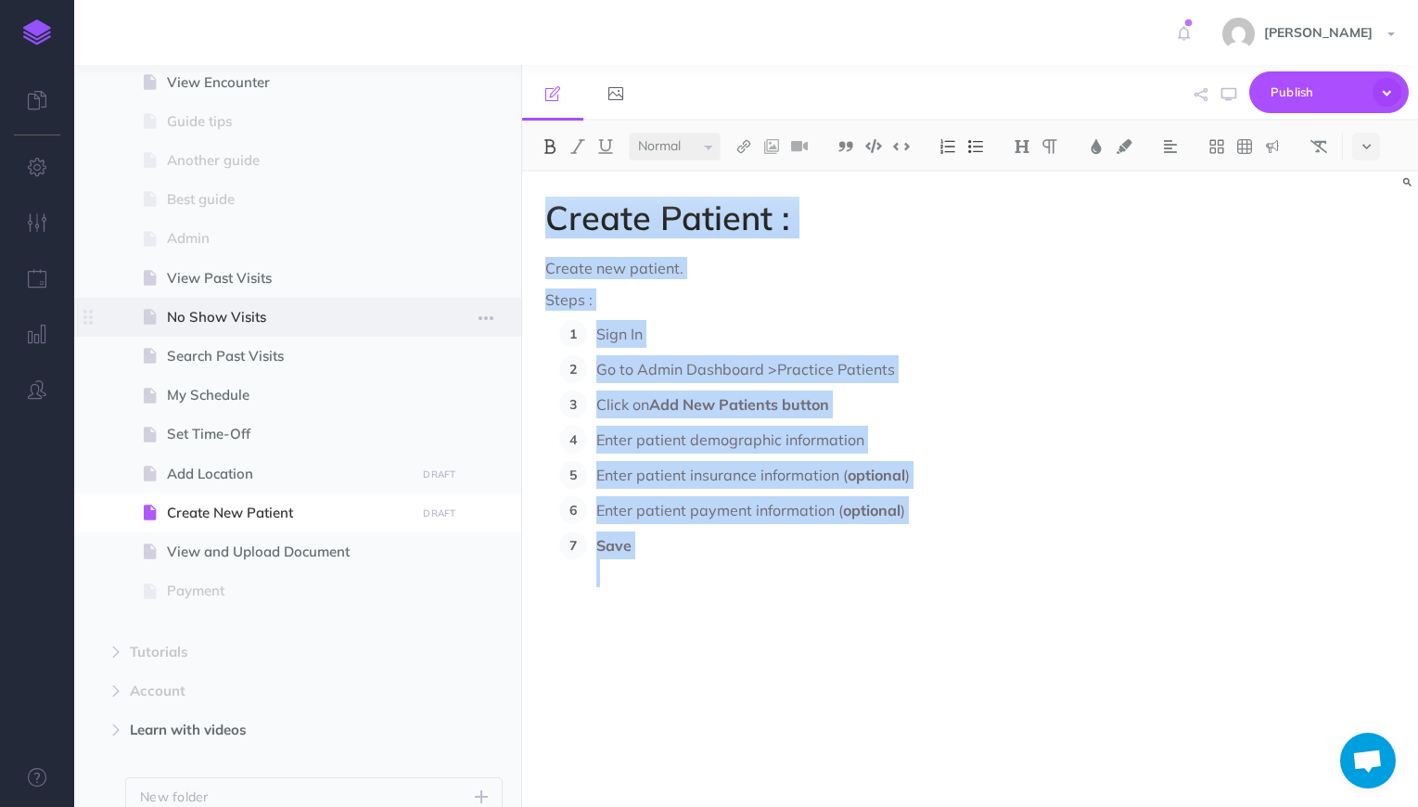
scroll to position [643, 0]
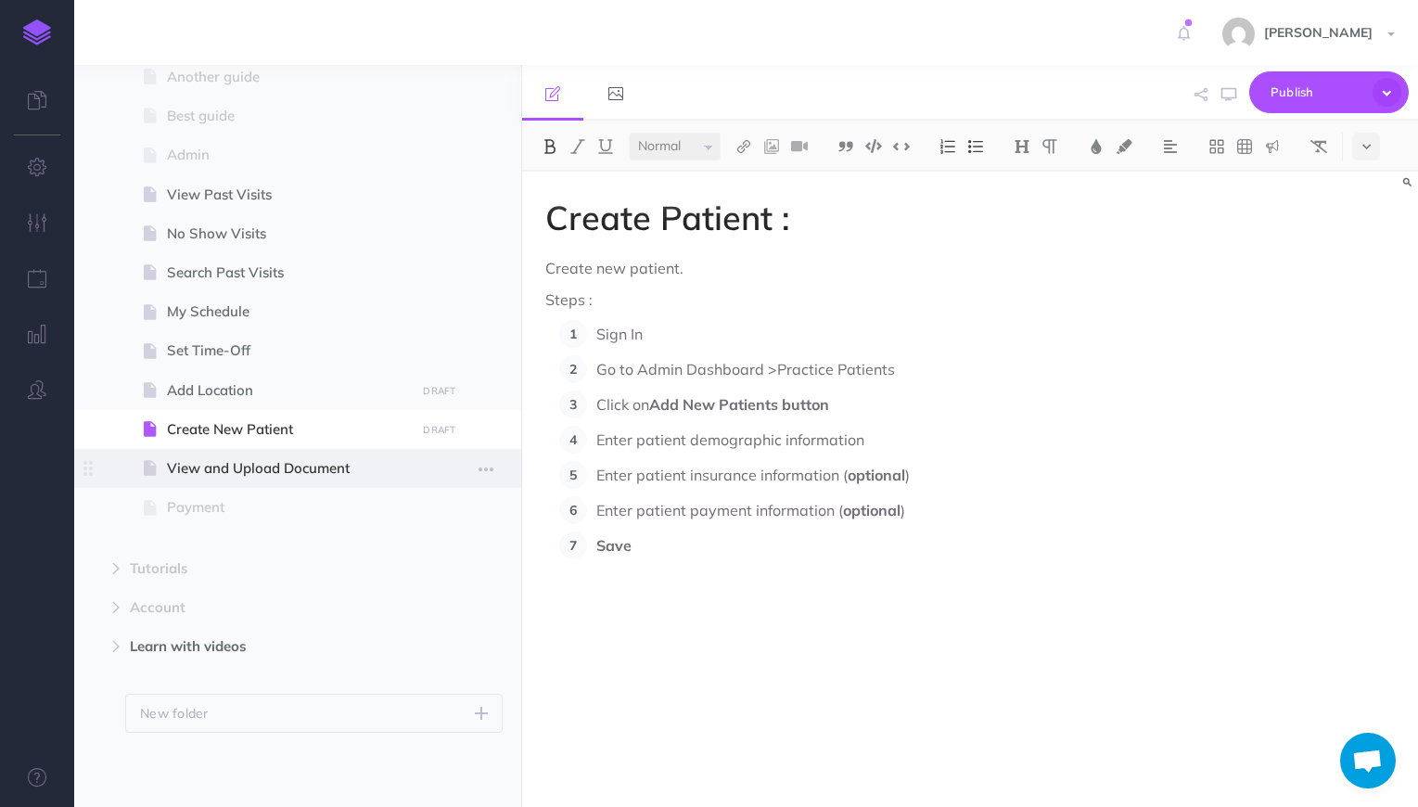
click at [277, 471] on span "View and Upload Document" at bounding box center [288, 468] width 243 height 22
select select "null"
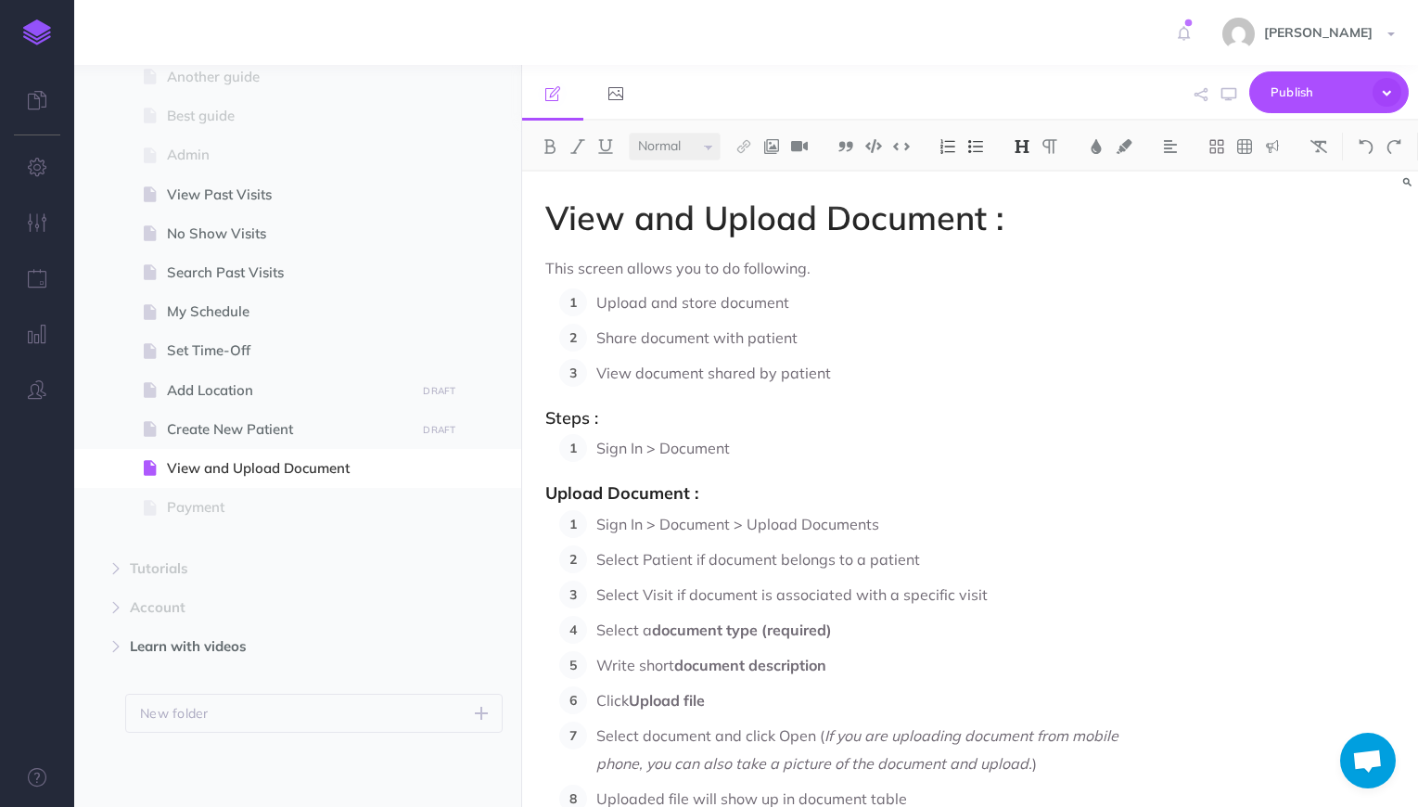
click at [720, 363] on p "View document shared by patient" at bounding box center [860, 373] width 529 height 28
